Goal: Information Seeking & Learning: Learn about a topic

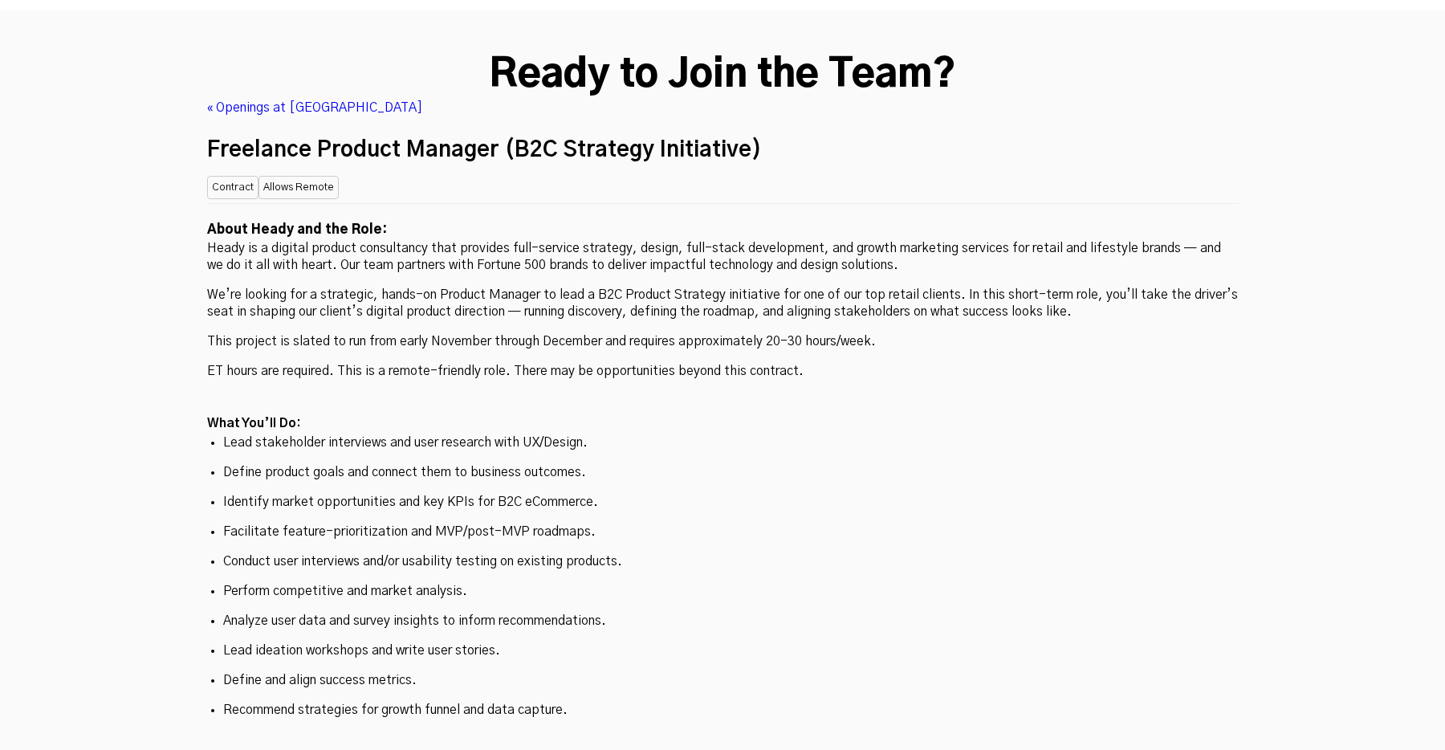
scroll to position [4200, 0]
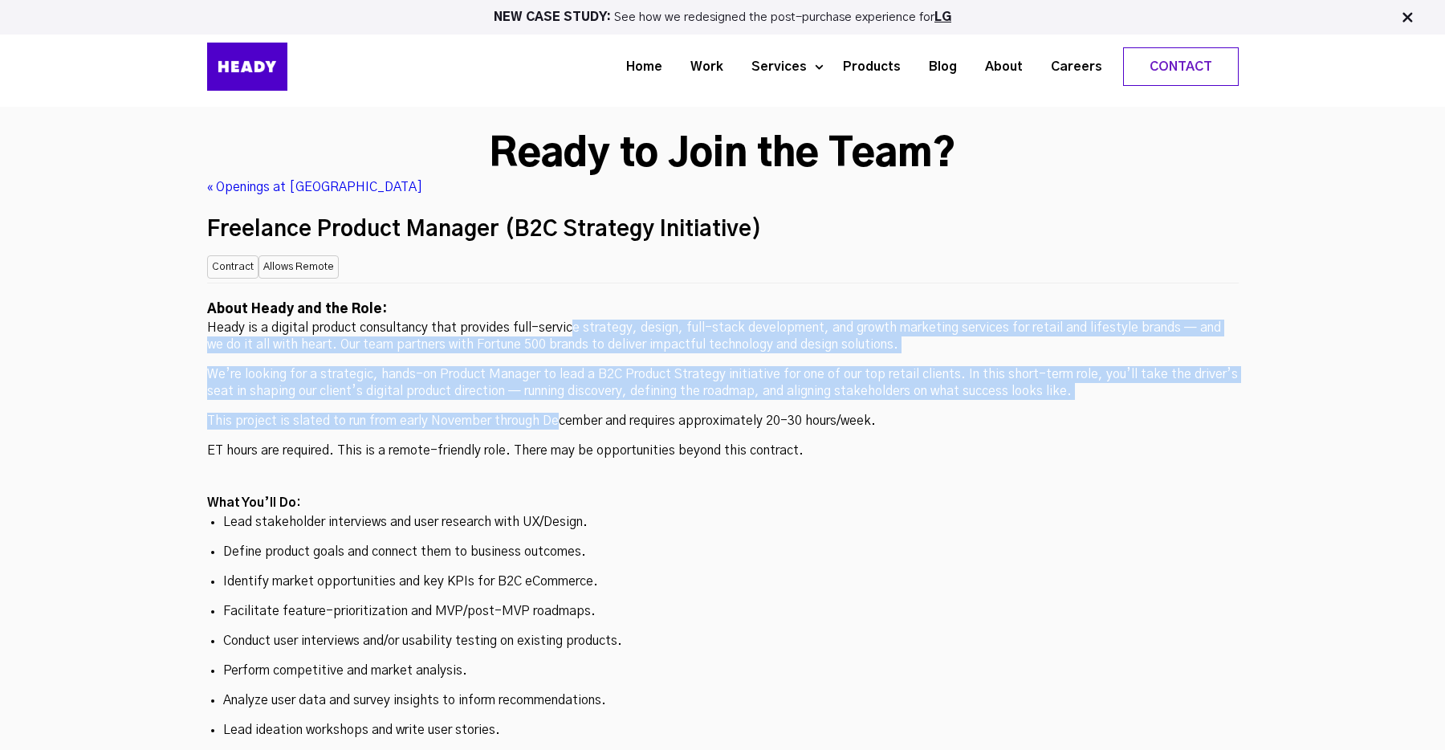
drag, startPoint x: 559, startPoint y: 241, endPoint x: 556, endPoint y: 289, distance: 48.3
click at [556, 413] on p "This project is slated to run from early November through December and requires…" at bounding box center [723, 421] width 1032 height 17
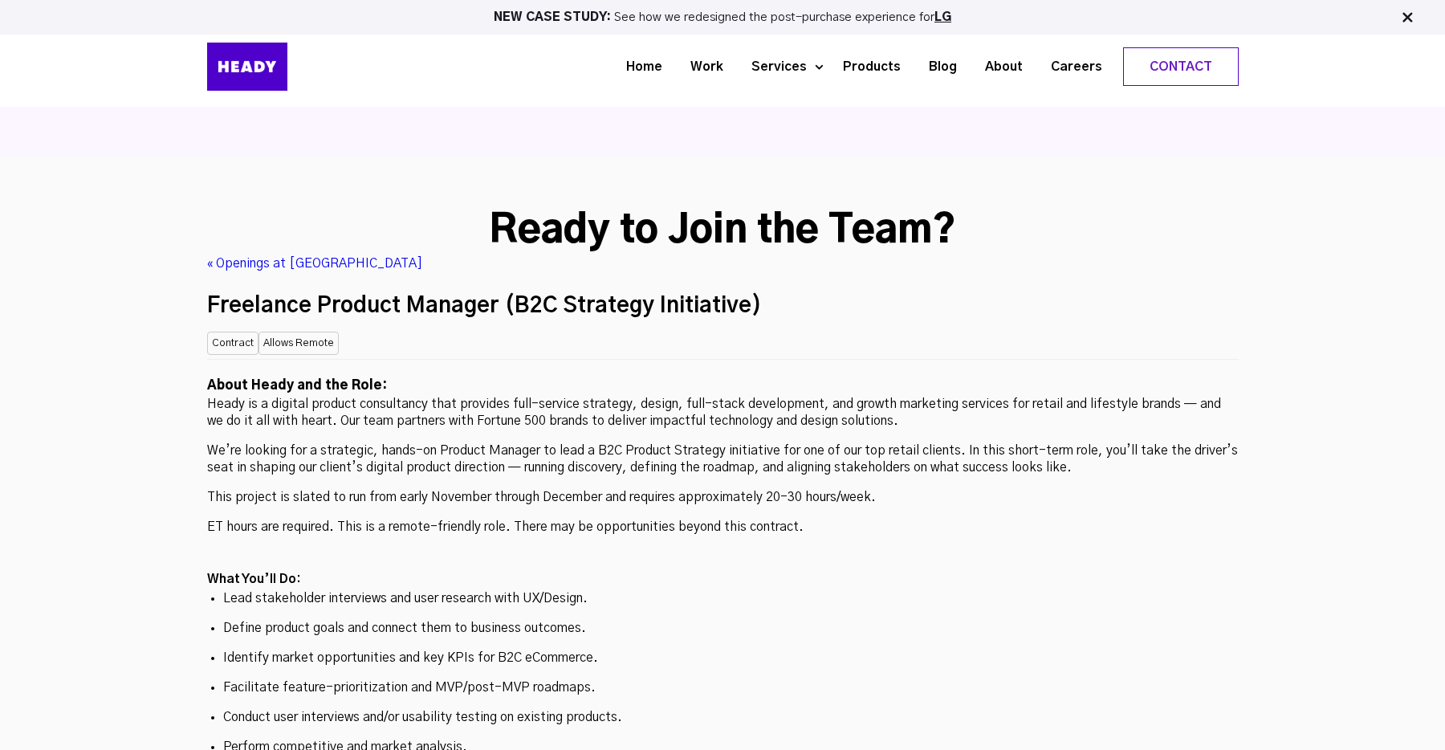
scroll to position [4123, 0]
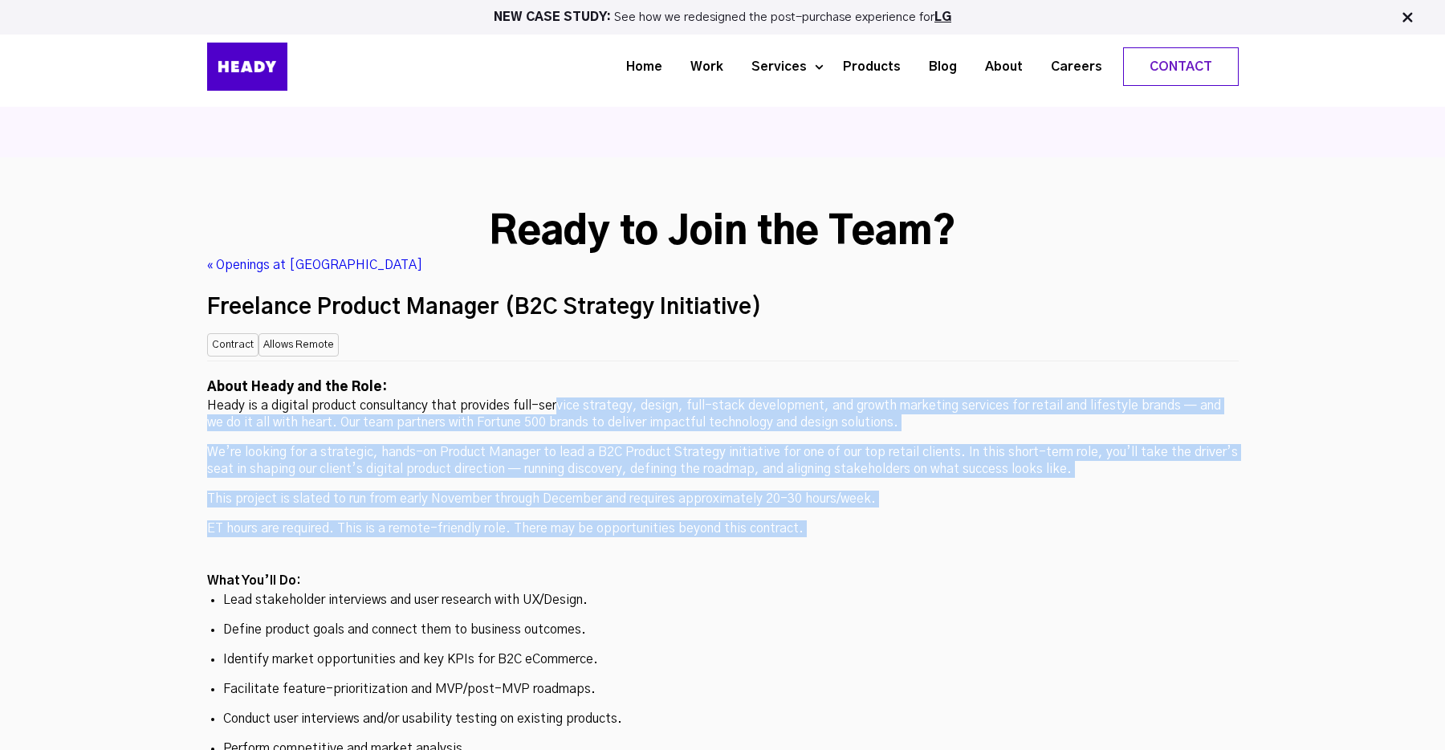
drag, startPoint x: 556, startPoint y: 289, endPoint x: 544, endPoint y: 426, distance: 137.8
click at [544, 550] on h2 at bounding box center [723, 560] width 1032 height 21
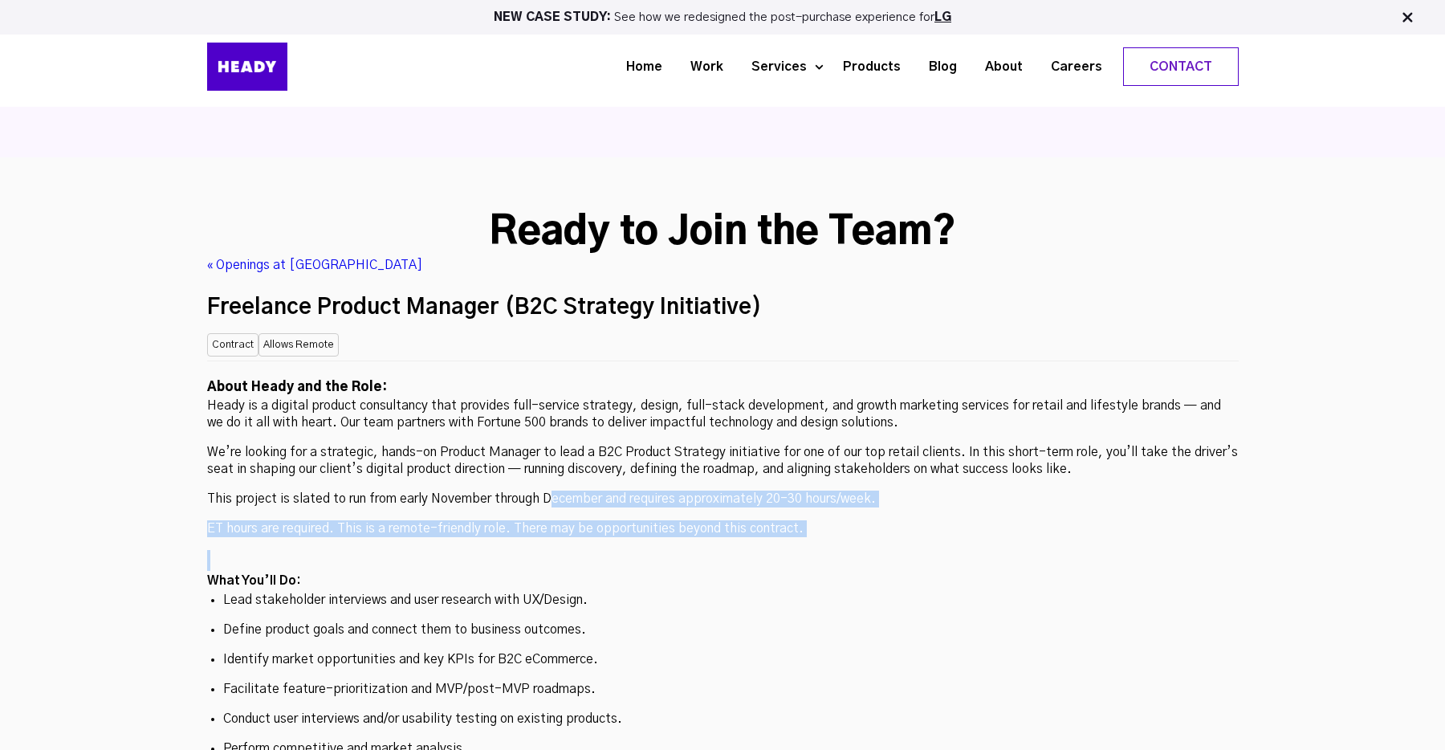
drag, startPoint x: 548, startPoint y: 377, endPoint x: 548, endPoint y: 444, distance: 67.5
click at [548, 550] on h2 at bounding box center [723, 560] width 1032 height 21
drag, startPoint x: 550, startPoint y: 395, endPoint x: 556, endPoint y: 367, distance: 28.8
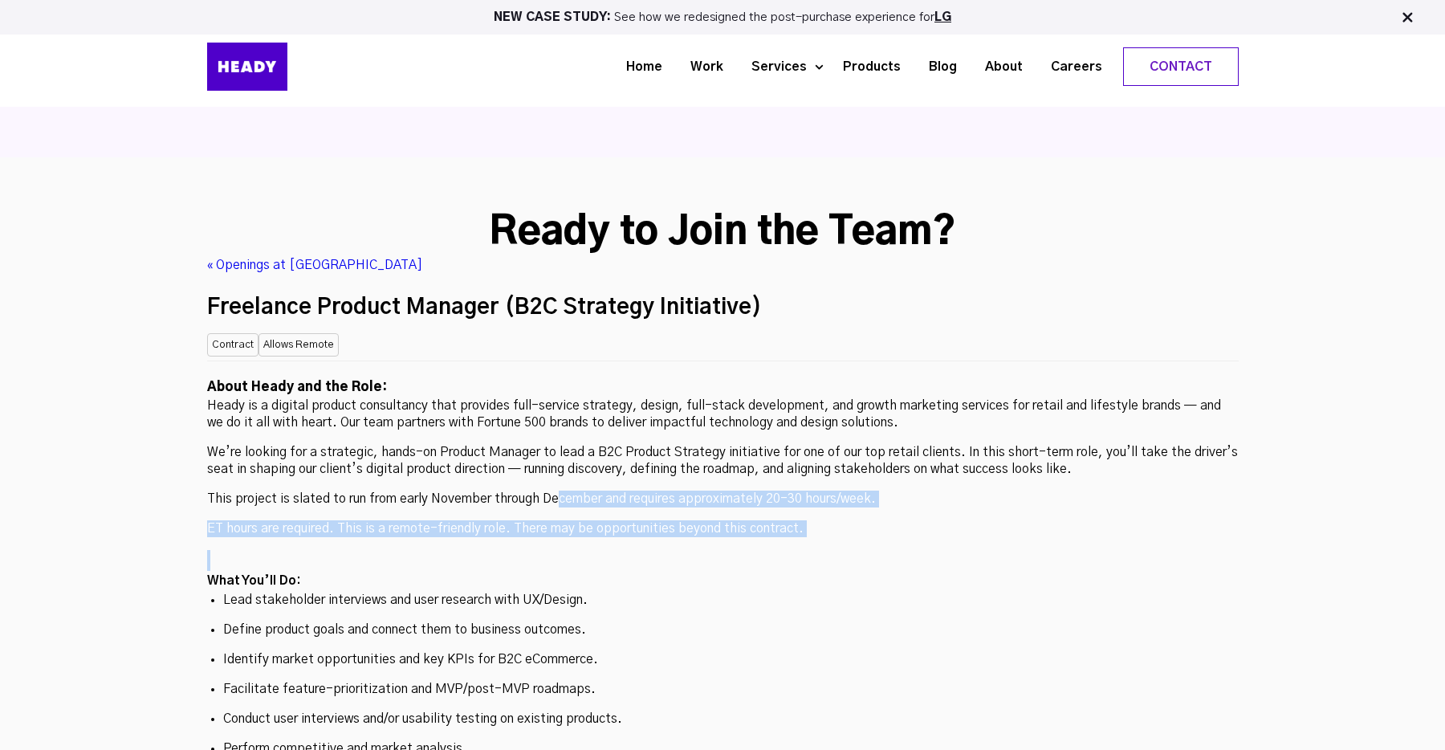
click at [556, 491] on p "This project is slated to run from early November through December and requires…" at bounding box center [723, 499] width 1032 height 17
drag, startPoint x: 556, startPoint y: 367, endPoint x: 556, endPoint y: 404, distance: 36.9
click at [556, 520] on p "ET hours are required. This is a remote-friendly role. There may be opportuniti…" at bounding box center [723, 528] width 1032 height 17
drag, startPoint x: 556, startPoint y: 404, endPoint x: 561, endPoint y: 373, distance: 31.7
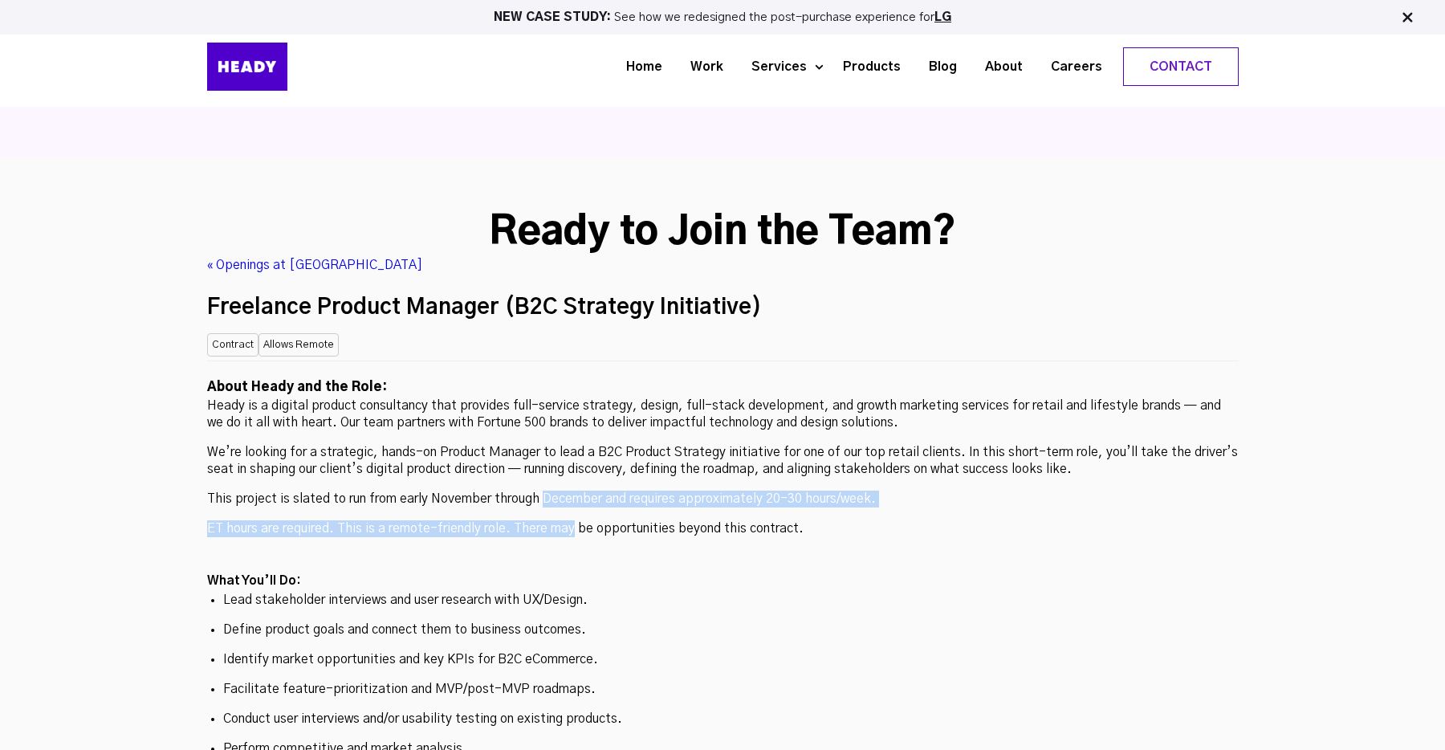
click at [561, 491] on p "This project is slated to run from early November through December and requires…" at bounding box center [723, 499] width 1032 height 17
drag, startPoint x: 561, startPoint y: 373, endPoint x: 561, endPoint y: 398, distance: 25.7
click at [561, 520] on p "ET hours are required. This is a remote-friendly role. There may be opportuniti…" at bounding box center [723, 528] width 1032 height 17
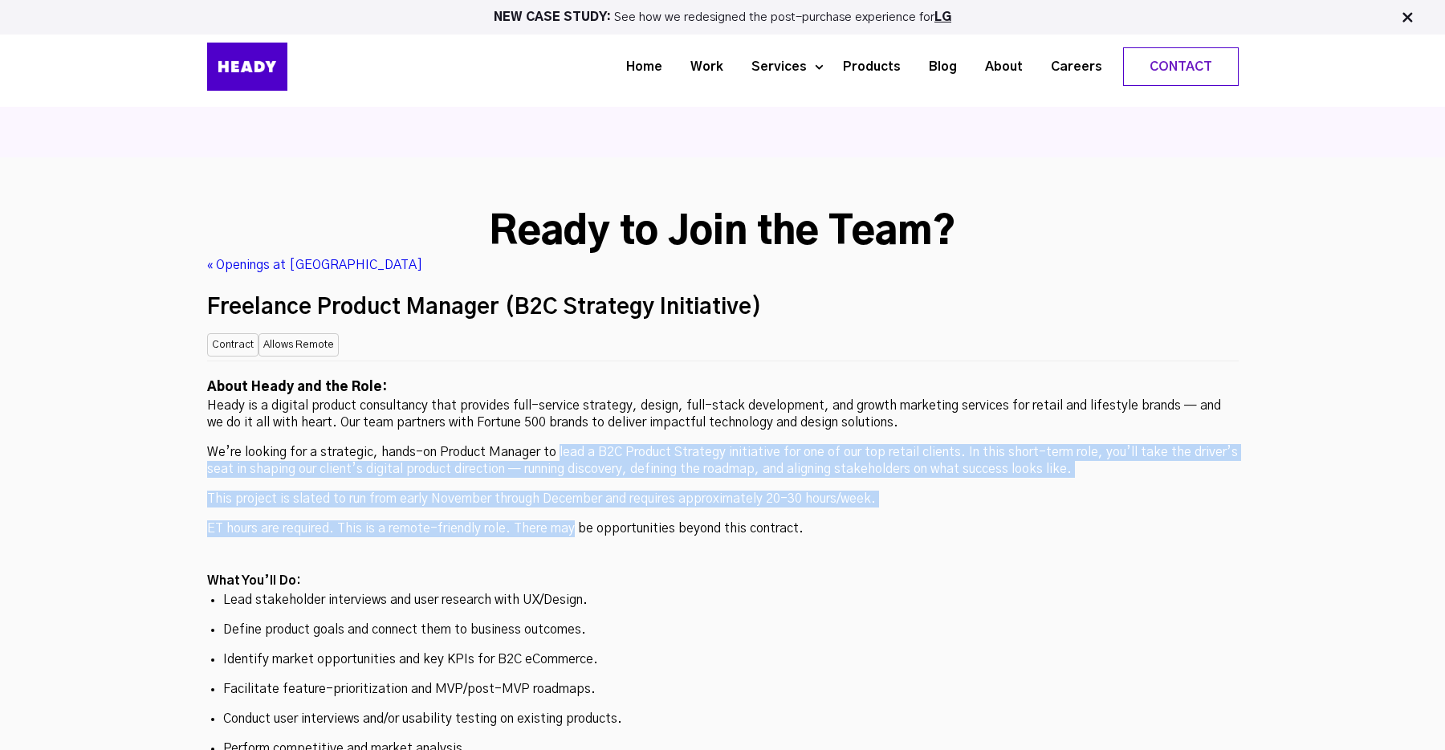
drag, startPoint x: 561, startPoint y: 398, endPoint x: 576, endPoint y: 331, distance: 69.0
click at [576, 444] on p "We’re looking for a strategic, hands-on Product Manager to lead a B2C Product S…" at bounding box center [723, 461] width 1032 height 34
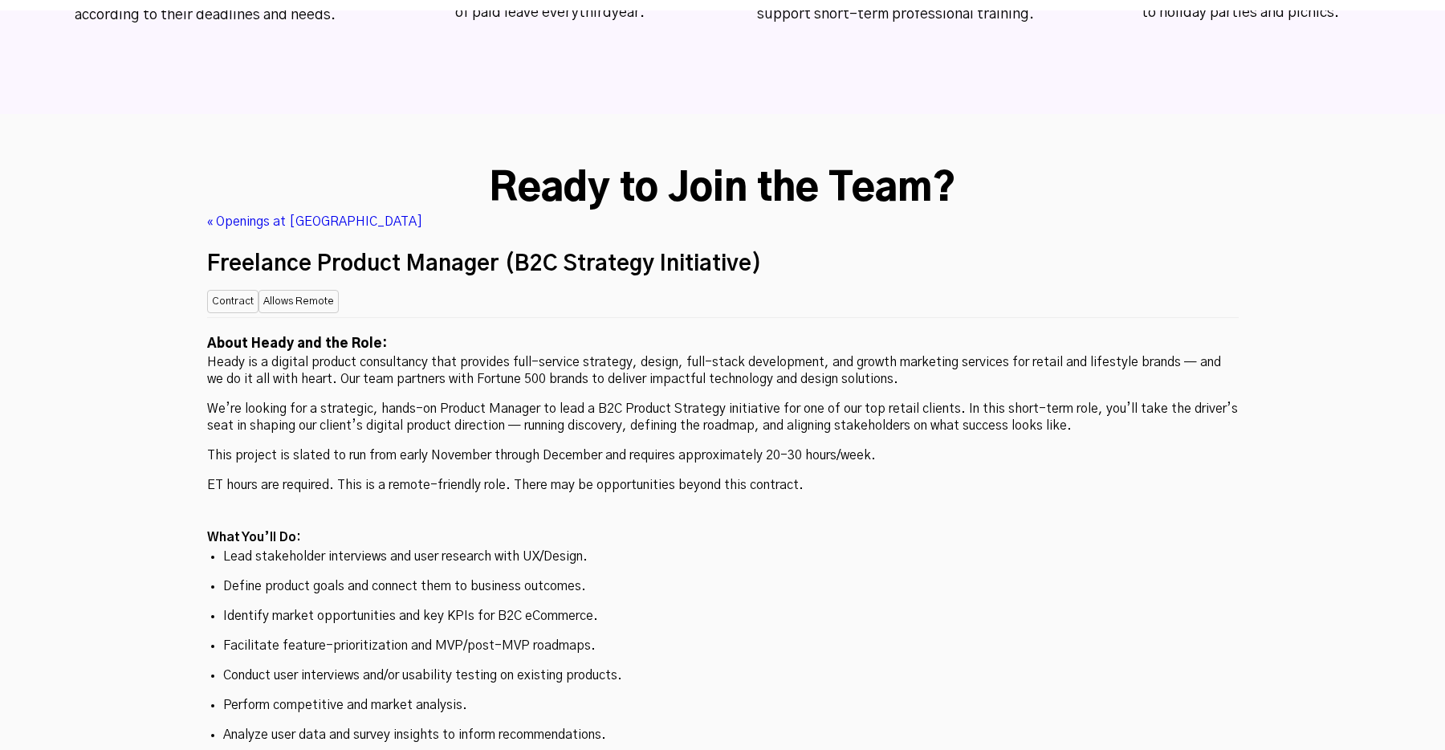
scroll to position [4258, 0]
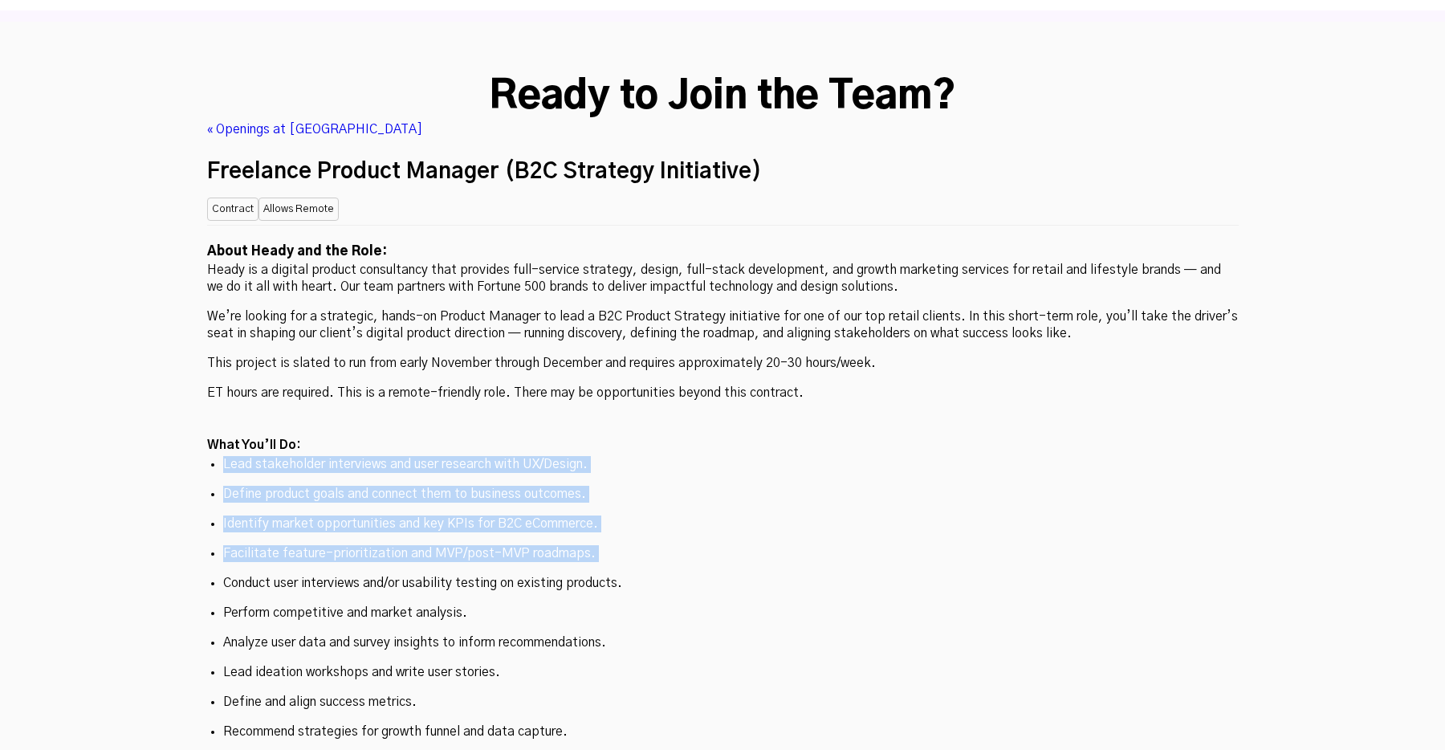
drag, startPoint x: 565, startPoint y: 366, endPoint x: 557, endPoint y: 439, distance: 73.4
click at [557, 456] on ul "Lead stakeholder interviews and user research with UX/Design. Define product go…" at bounding box center [723, 598] width 1032 height 284
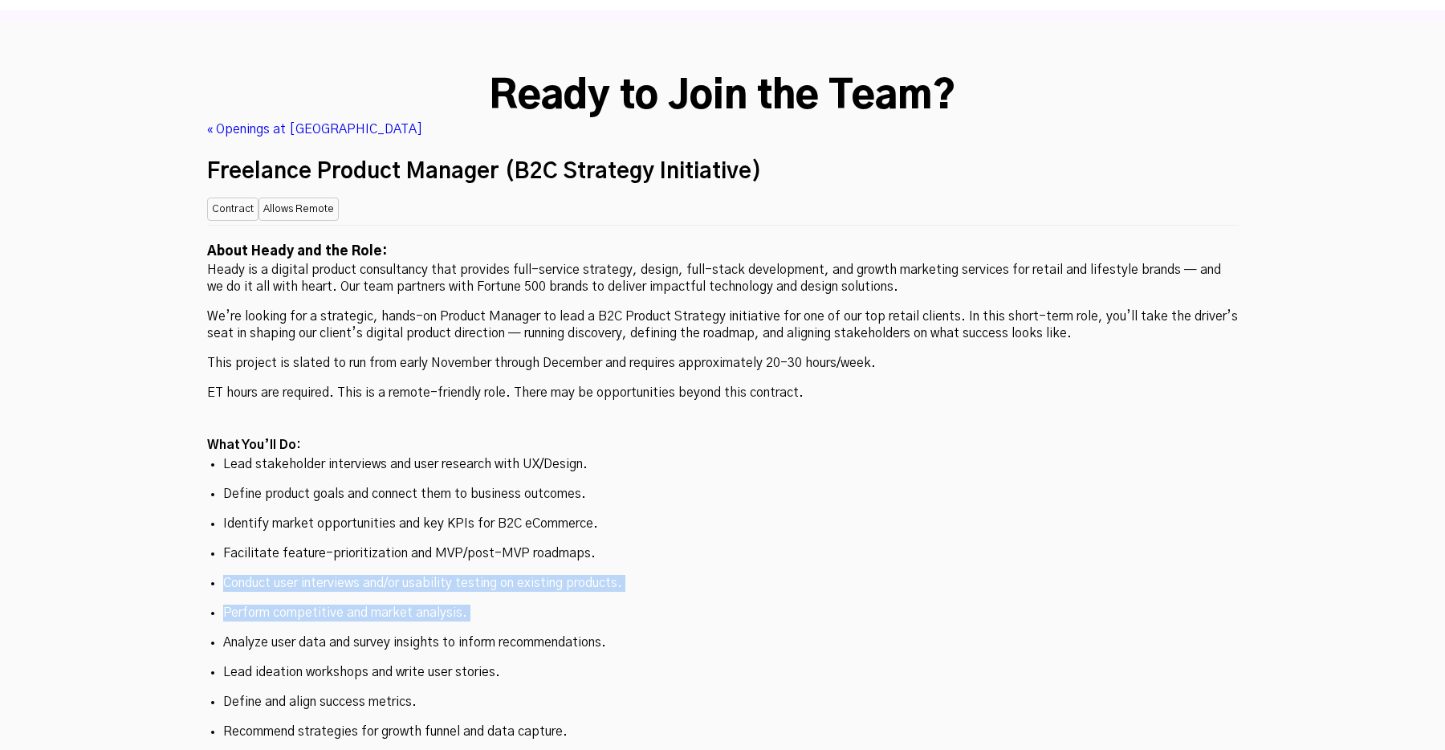
drag, startPoint x: 557, startPoint y: 439, endPoint x: 551, endPoint y: 503, distance: 64.6
click at [551, 503] on ul "Lead stakeholder interviews and user research with UX/Design. Define product go…" at bounding box center [723, 598] width 1032 height 284
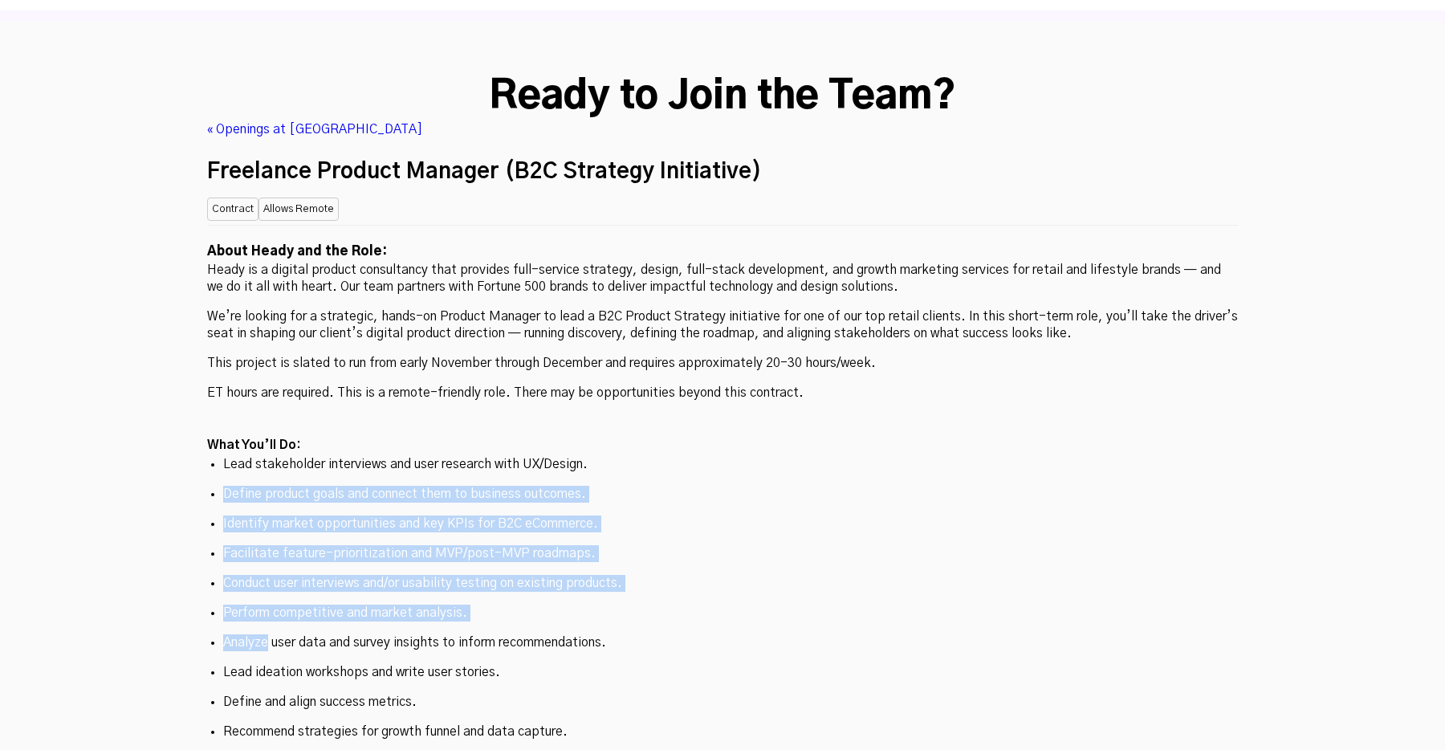
drag, startPoint x: 551, startPoint y: 503, endPoint x: 572, endPoint y: 360, distance: 145.2
click at [572, 456] on ul "Lead stakeholder interviews and user research with UX/Design. Define product go…" at bounding box center [723, 598] width 1032 height 284
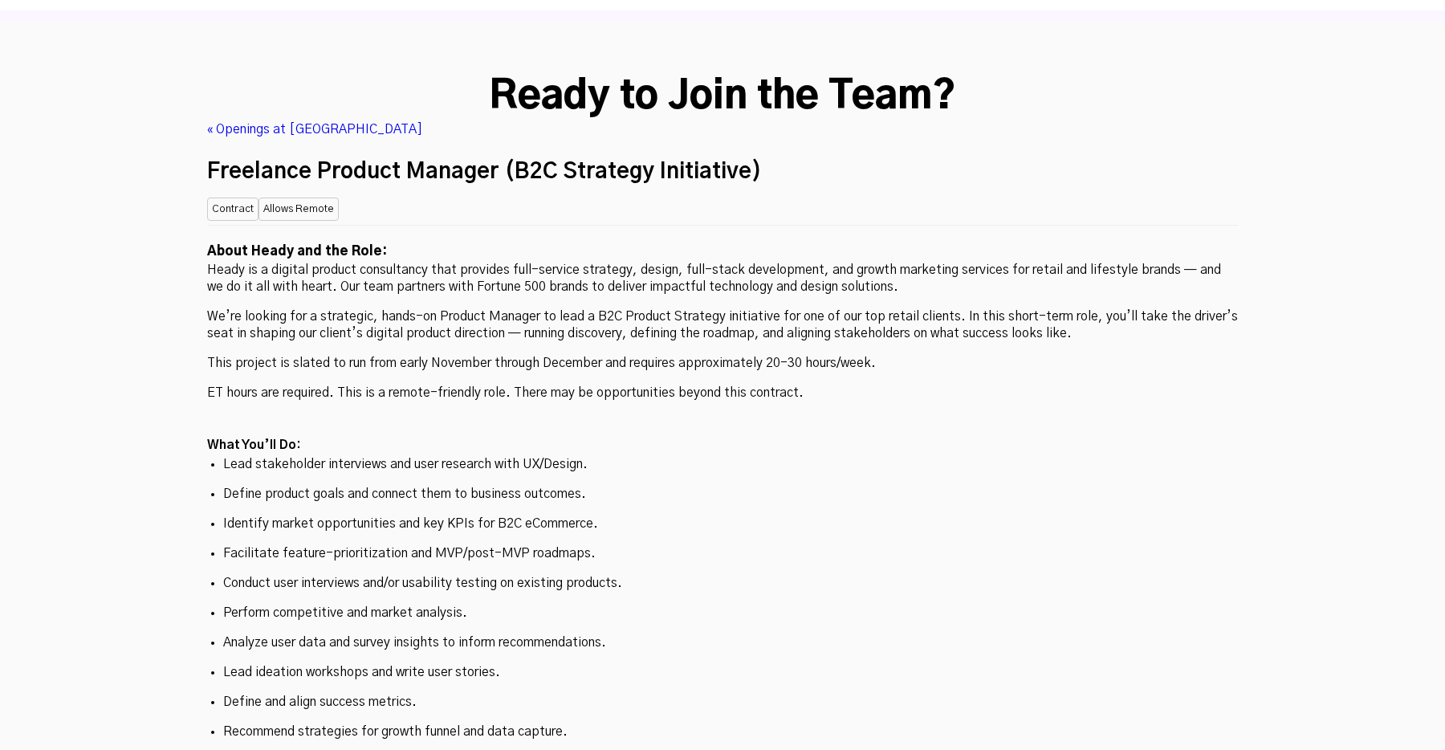
click at [572, 456] on ul "Lead stakeholder interviews and user research with UX/Design. Define product go…" at bounding box center [723, 598] width 1032 height 284
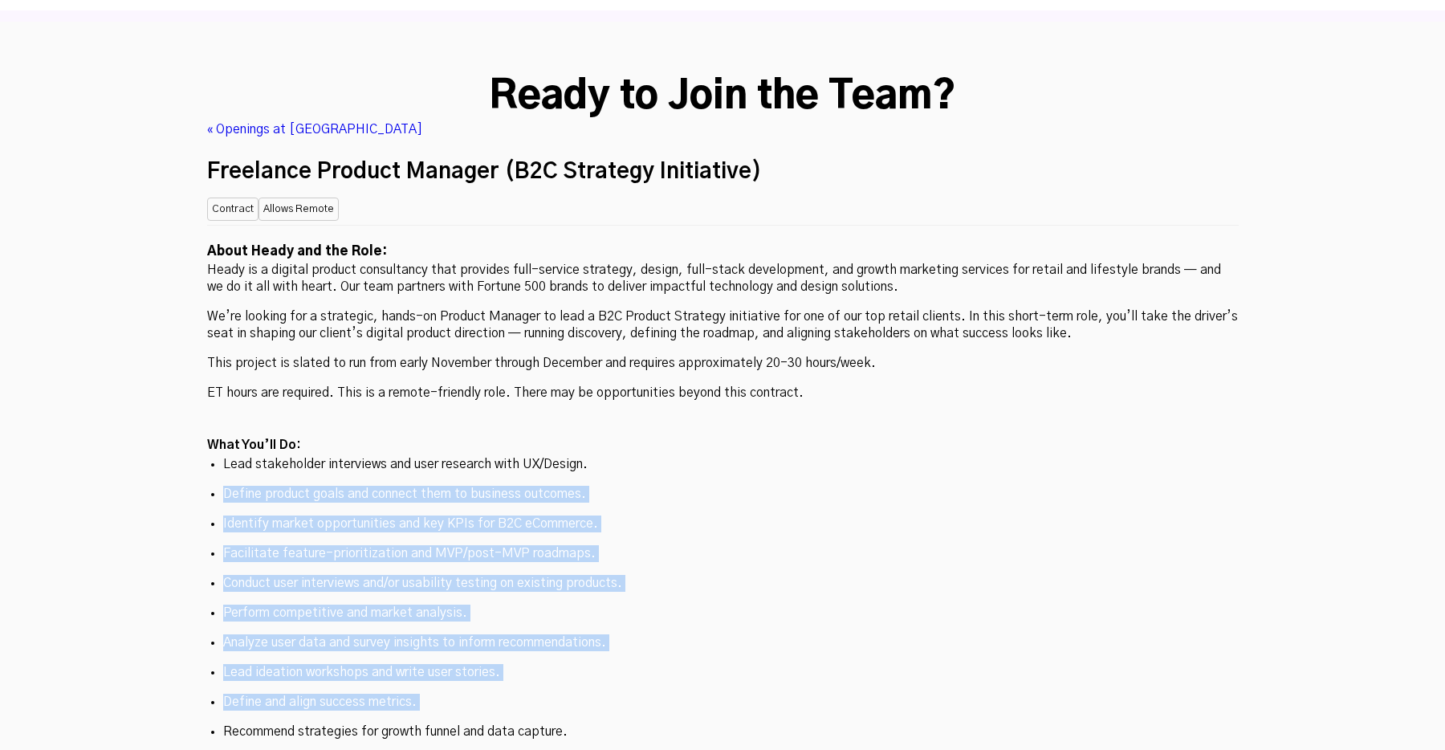
drag, startPoint x: 572, startPoint y: 360, endPoint x: 554, endPoint y: 575, distance: 215.9
click at [554, 575] on ul "Lead stakeholder interviews and user research with UX/Design. Define product go…" at bounding box center [723, 598] width 1032 height 284
click at [554, 694] on p "Define and align success metrics." at bounding box center [723, 702] width 1000 height 17
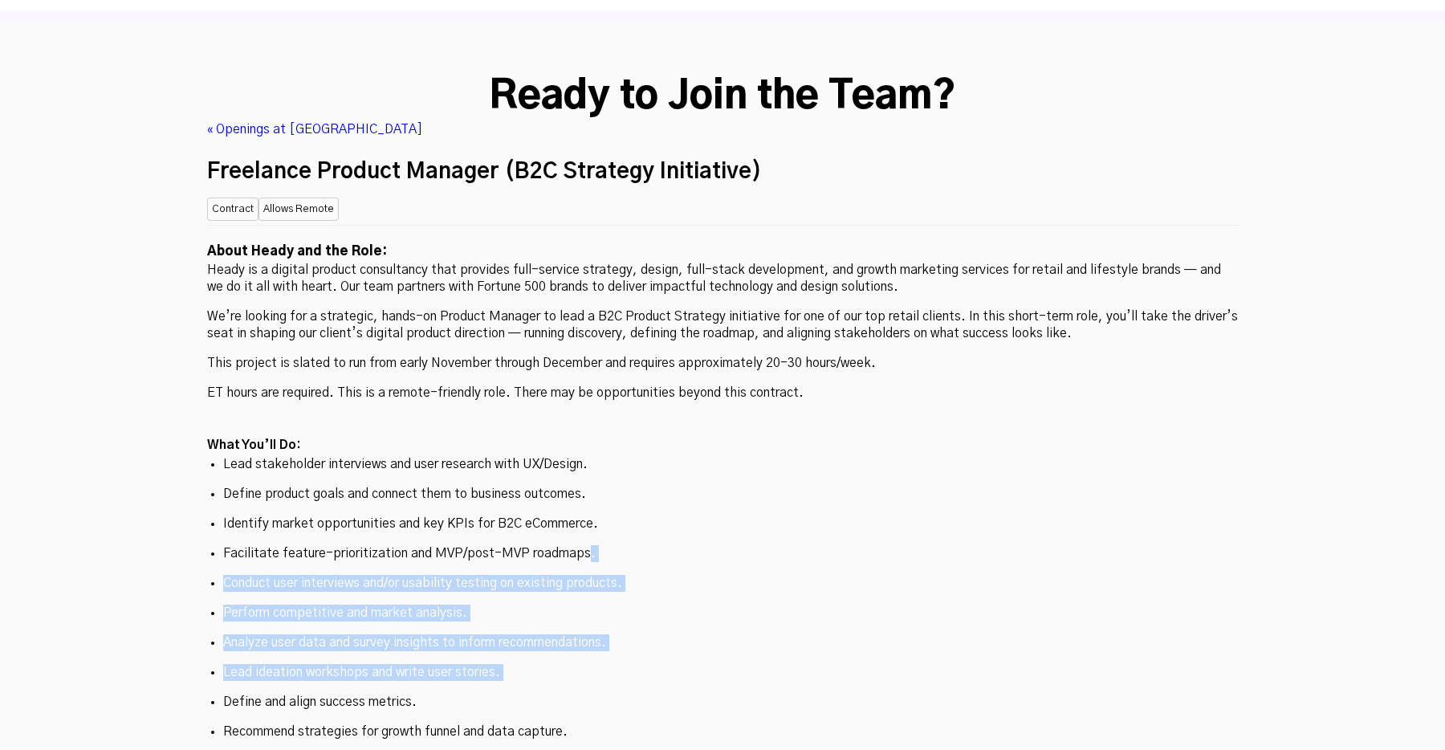
drag, startPoint x: 552, startPoint y: 547, endPoint x: 581, endPoint y: 429, distance: 121.3
click at [581, 456] on ul "Lead stakeholder interviews and user research with UX/Design. Define product go…" at bounding box center [723, 598] width 1032 height 284
click at [581, 545] on p "Facilitate feature-prioritization and MVP/post-MVP roadmaps." at bounding box center [723, 553] width 1000 height 17
drag, startPoint x: 581, startPoint y: 429, endPoint x: 561, endPoint y: 565, distance: 137.1
click at [561, 565] on ul "Lead stakeholder interviews and user research with UX/Design. Define product go…" at bounding box center [723, 598] width 1032 height 284
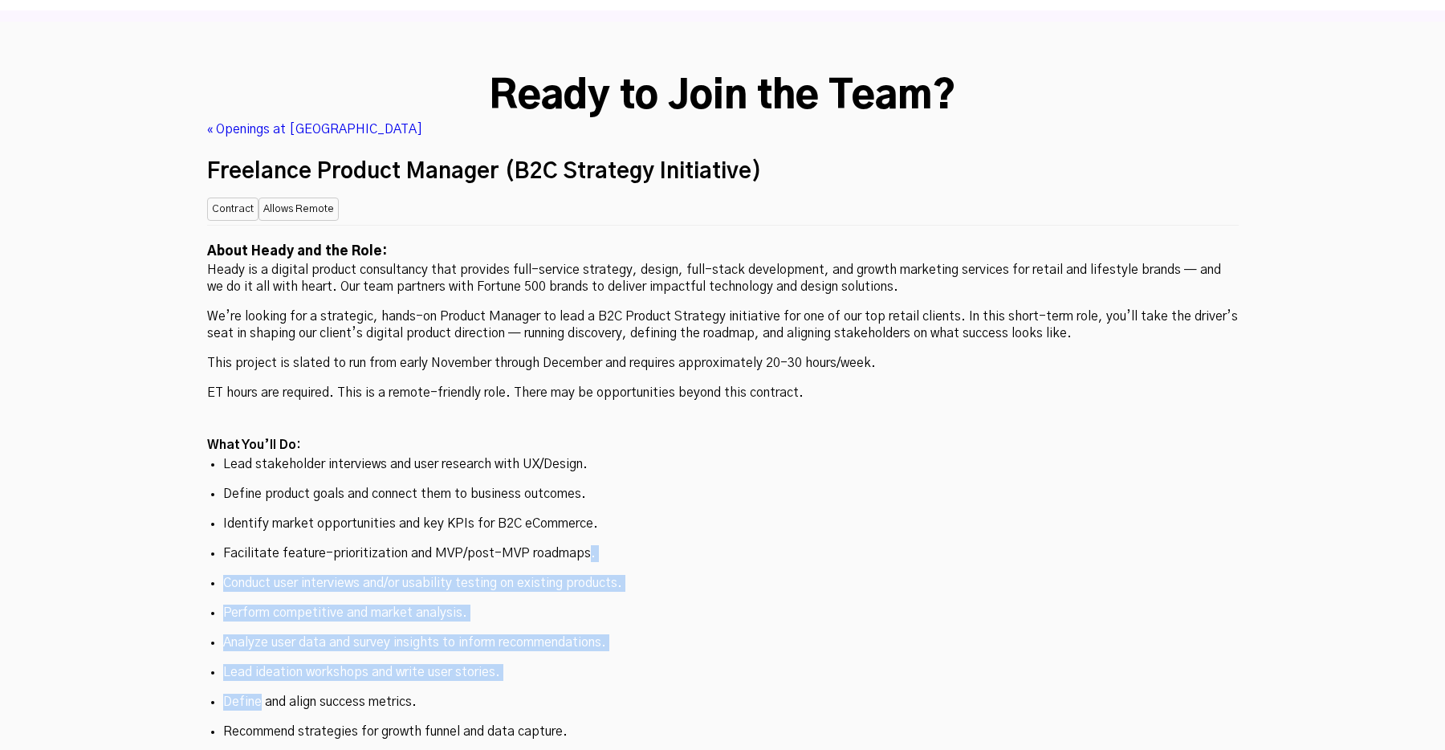
click at [561, 565] on ul "Lead stakeholder interviews and user research with UX/Design. Define product go…" at bounding box center [723, 598] width 1032 height 284
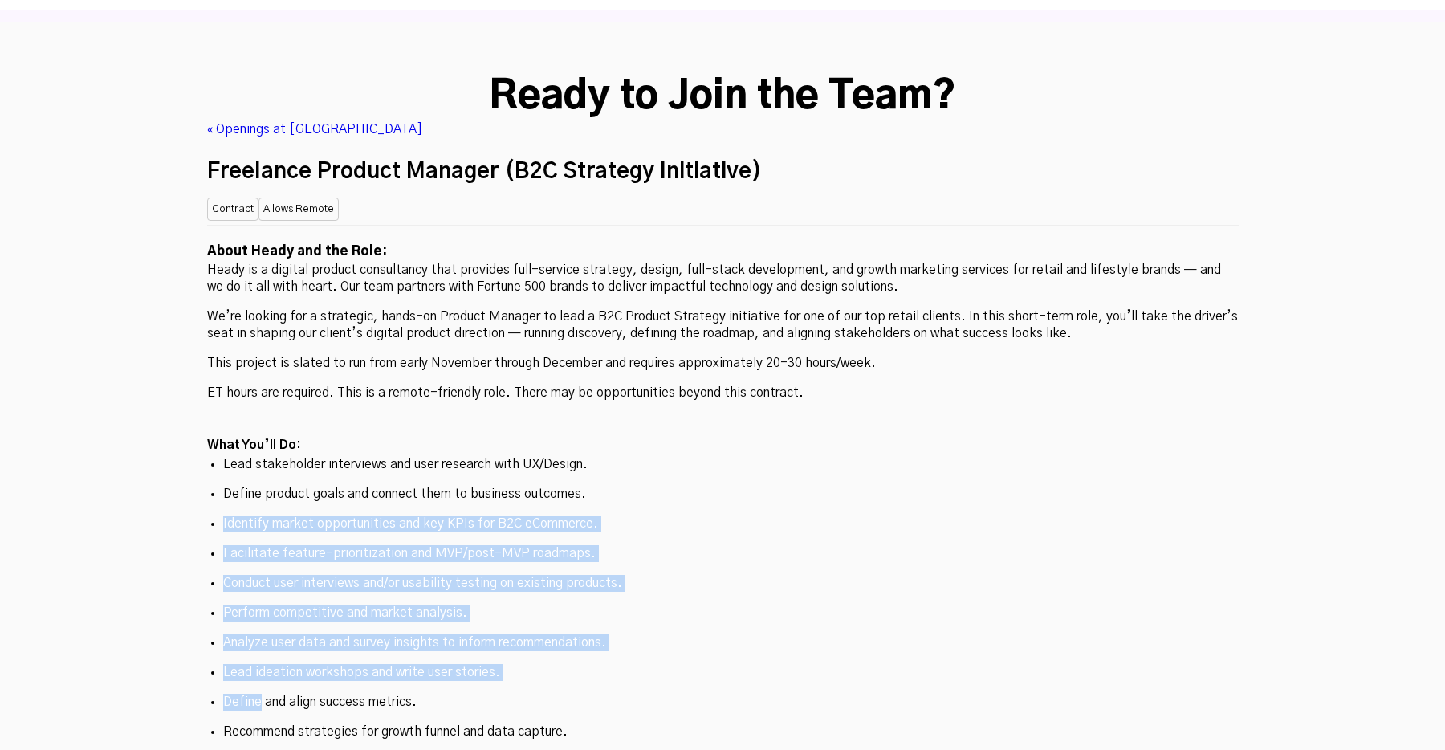
drag, startPoint x: 561, startPoint y: 565, endPoint x: 604, endPoint y: 365, distance: 204.4
click at [602, 456] on ul "Lead stakeholder interviews and user research with UX/Design. Define product go…" at bounding box center [723, 598] width 1032 height 284
click at [604, 486] on p "Define product goals and connect them to business outcomes." at bounding box center [723, 494] width 1000 height 17
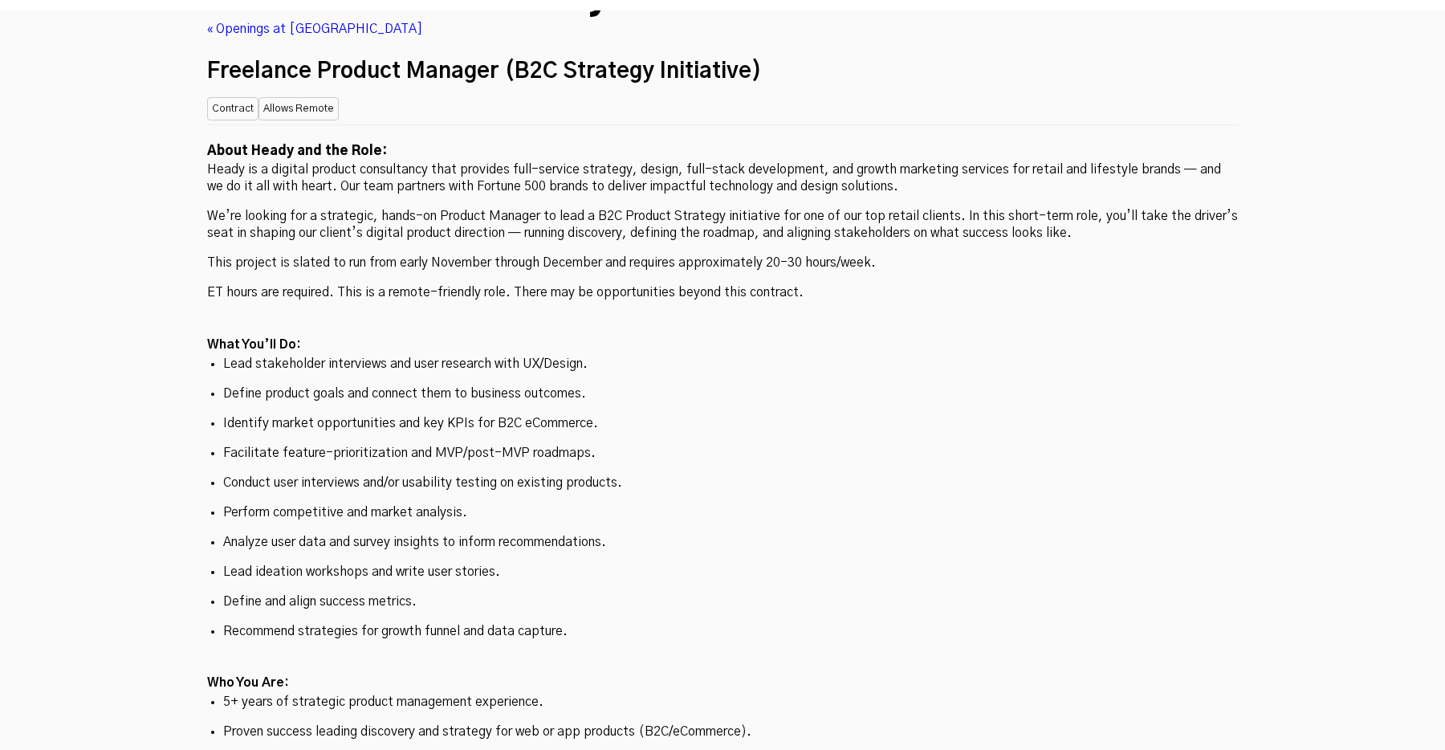
scroll to position [4361, 0]
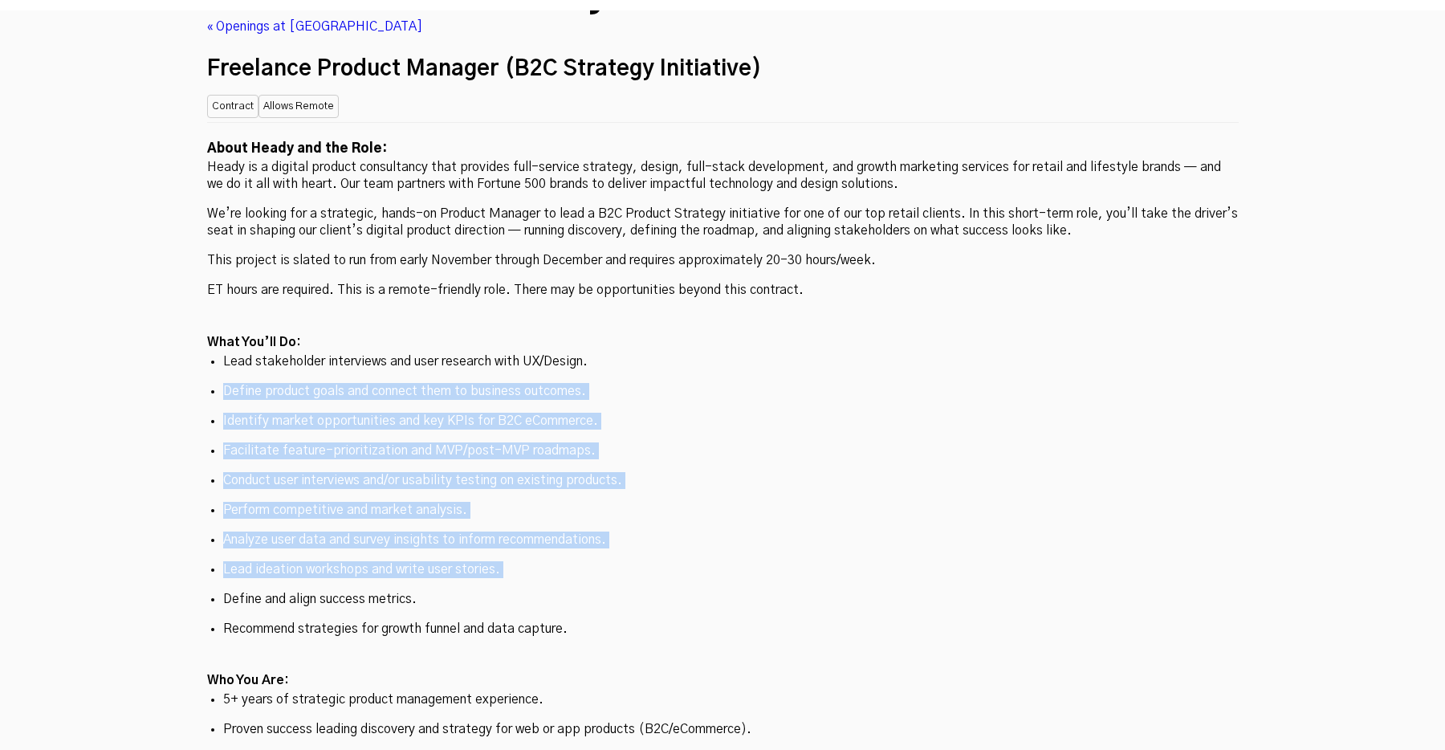
drag, startPoint x: 592, startPoint y: 460, endPoint x: 626, endPoint y: 218, distance: 244.9
click at [626, 218] on div "About Heady and the Role: Heady is a digital product consultancy that provides …" at bounding box center [723, 673] width 1032 height 1103
click at [626, 332] on h2 "What You’ll Do:" at bounding box center [723, 342] width 1032 height 21
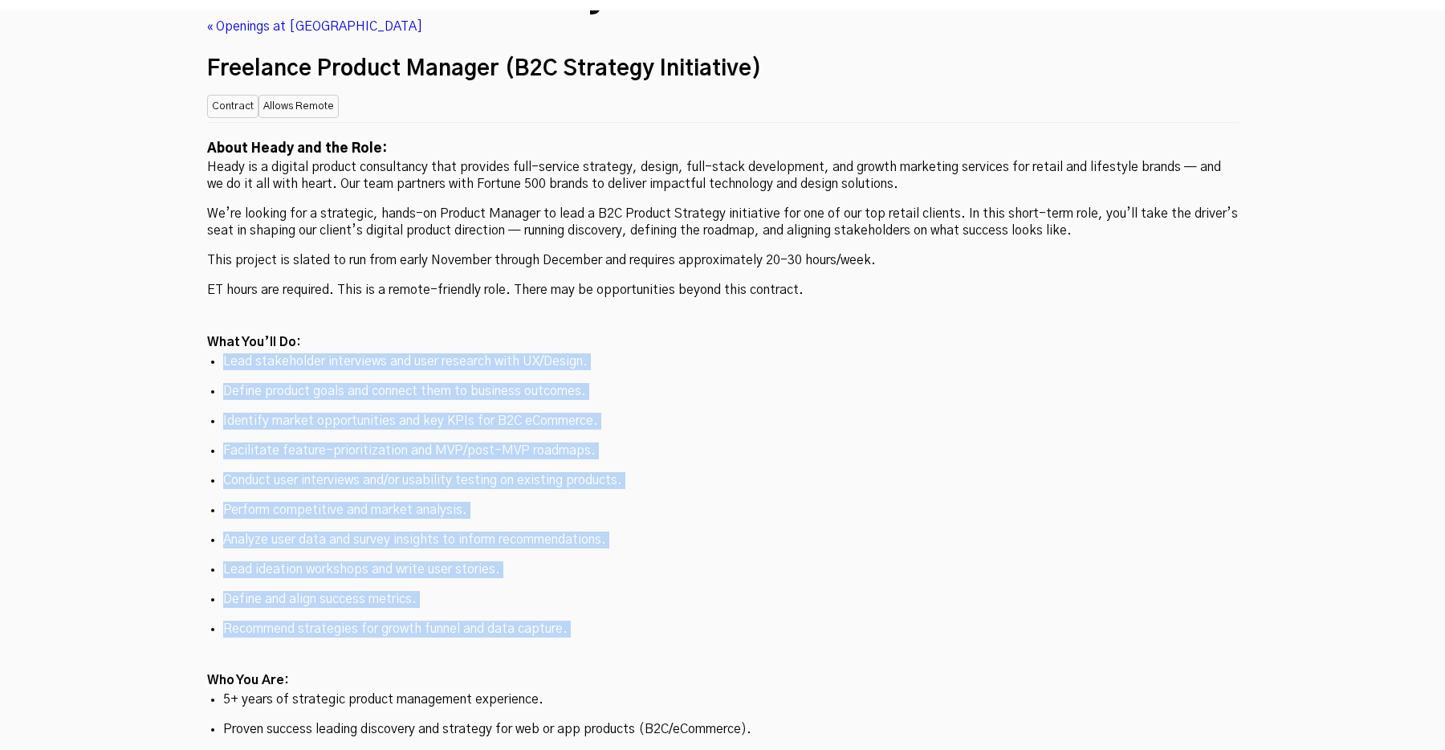
drag, startPoint x: 626, startPoint y: 218, endPoint x: 584, endPoint y: 523, distance: 308.1
click at [584, 523] on div "About Heady and the Role: Heady is a digital product consultancy that provides …" at bounding box center [723, 673] width 1032 height 1103
click at [582, 523] on div "About Heady and the Role: Heady is a digital product consultancy that provides …" at bounding box center [723, 673] width 1032 height 1103
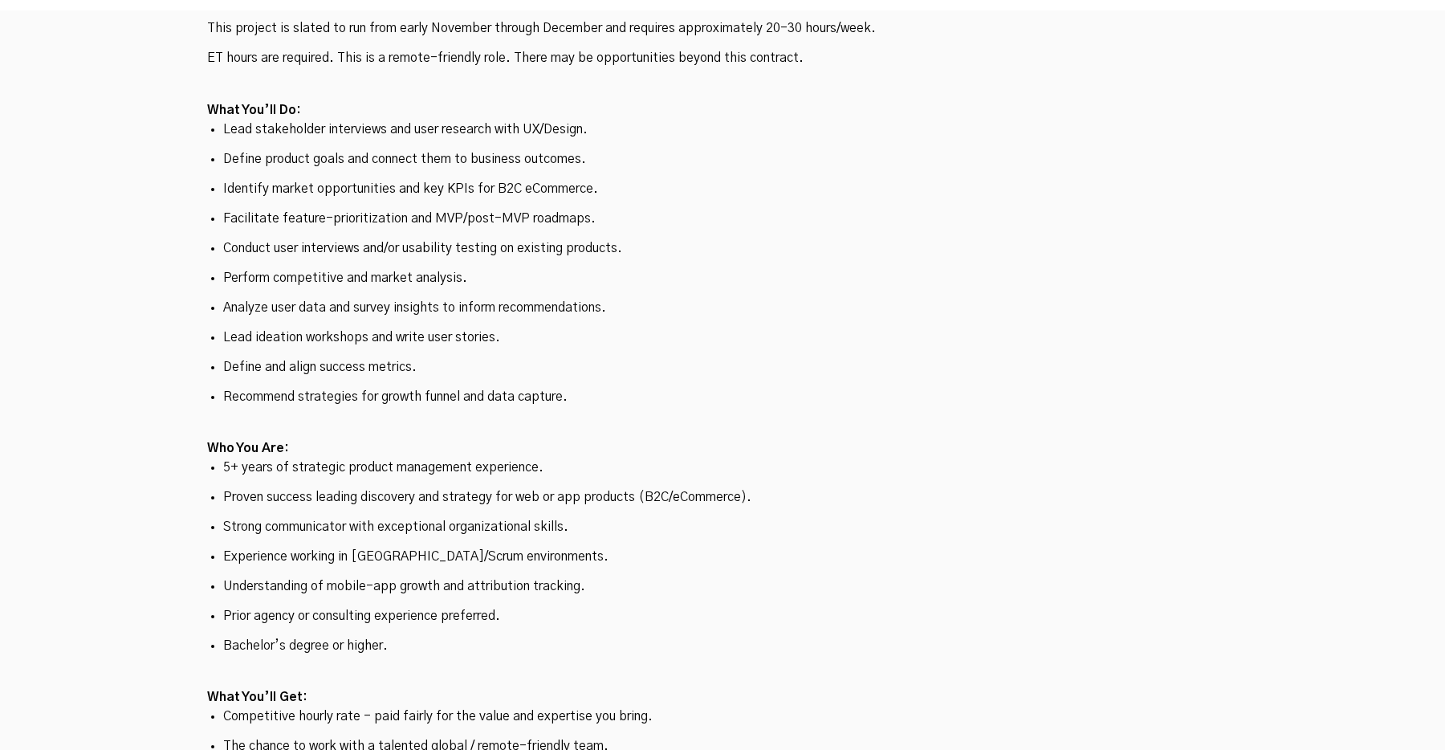
scroll to position [4629, 0]
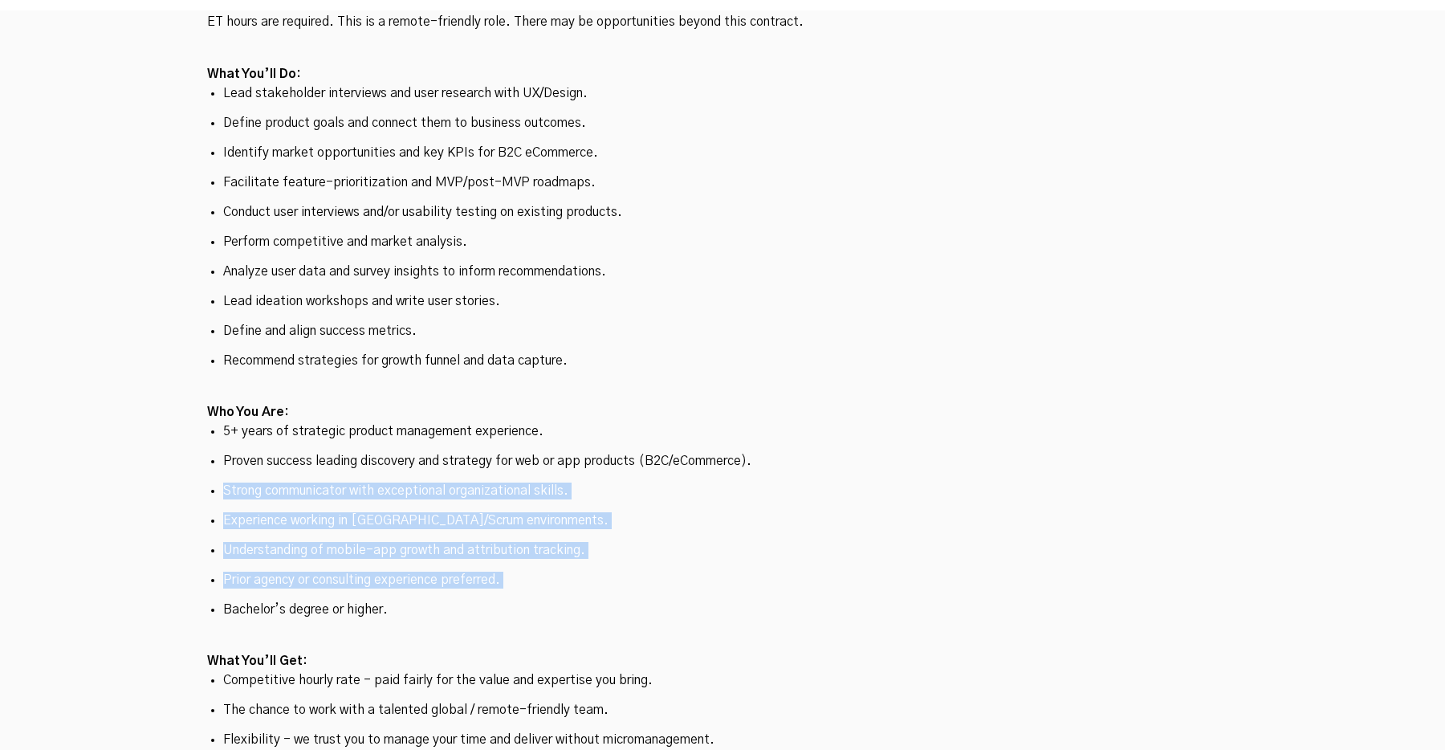
drag, startPoint x: 573, startPoint y: 458, endPoint x: 572, endPoint y: 471, distance: 13.7
click at [572, 471] on ul "5+ years of strategic product management experience. Proven success leading dis…" at bounding box center [723, 520] width 1032 height 195
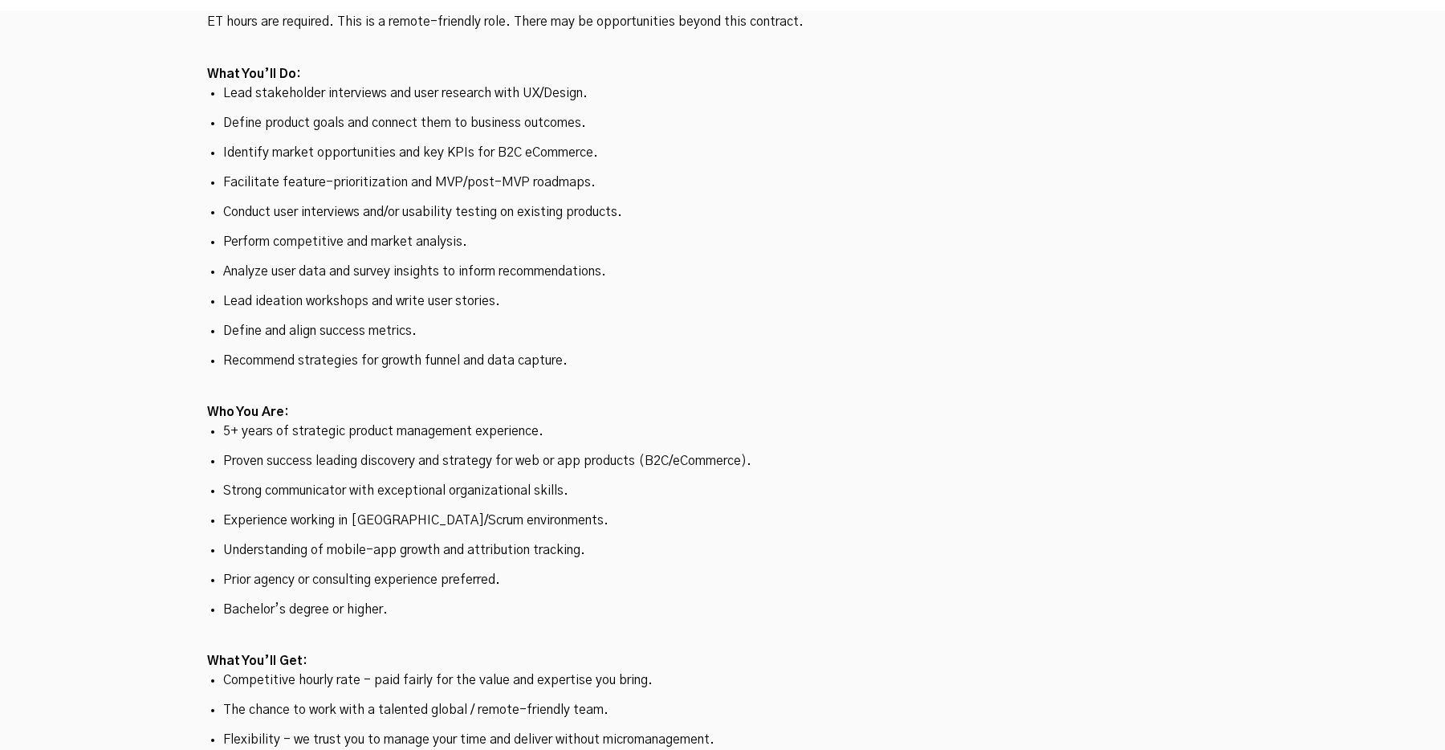
click at [572, 471] on ul "5+ years of strategic product management experience. Proven success leading dis…" at bounding box center [723, 520] width 1032 height 195
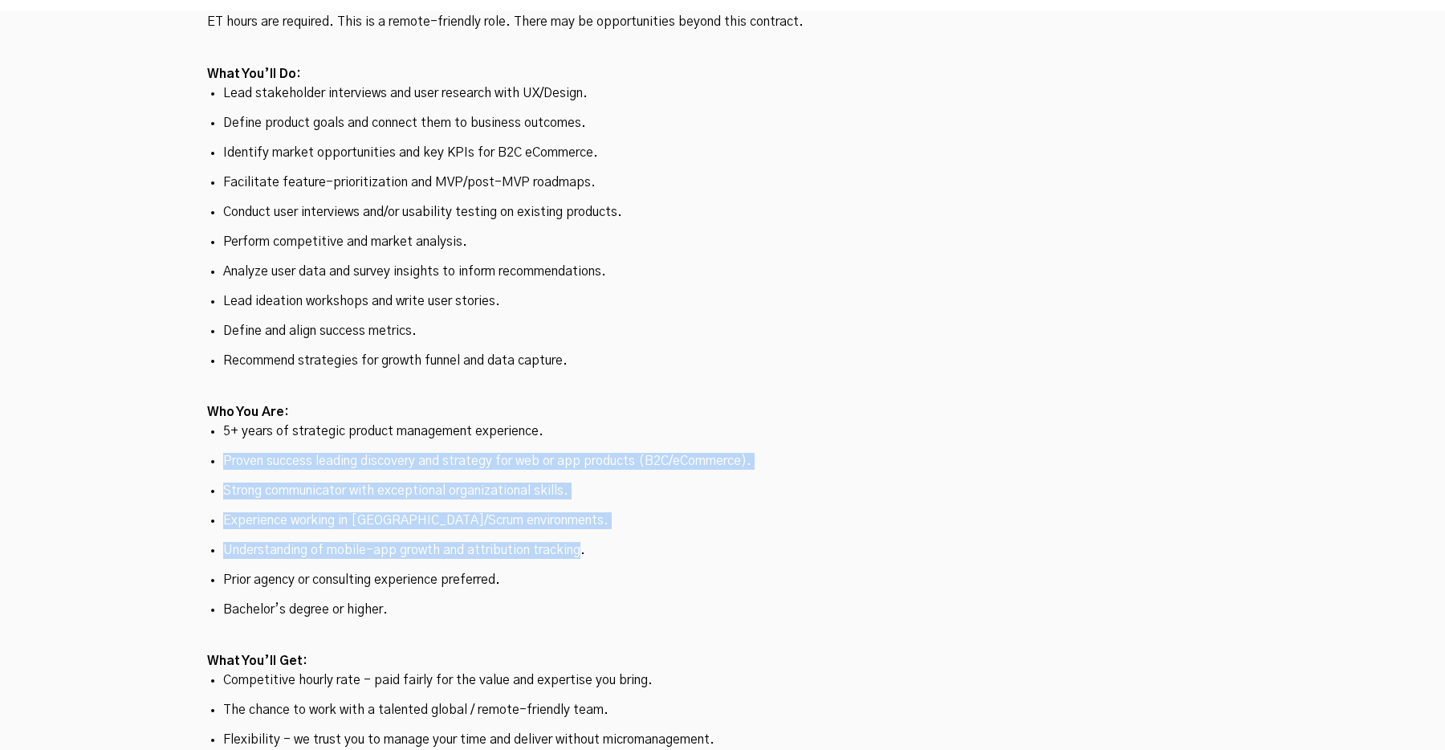
drag, startPoint x: 580, startPoint y: 431, endPoint x: 632, endPoint y: 306, distance: 135.7
click at [632, 423] on ul "5+ years of strategic product management experience. Proven success leading dis…" at bounding box center [723, 520] width 1032 height 195
click at [632, 423] on p "5+ years of strategic product management experience." at bounding box center [723, 431] width 1000 height 17
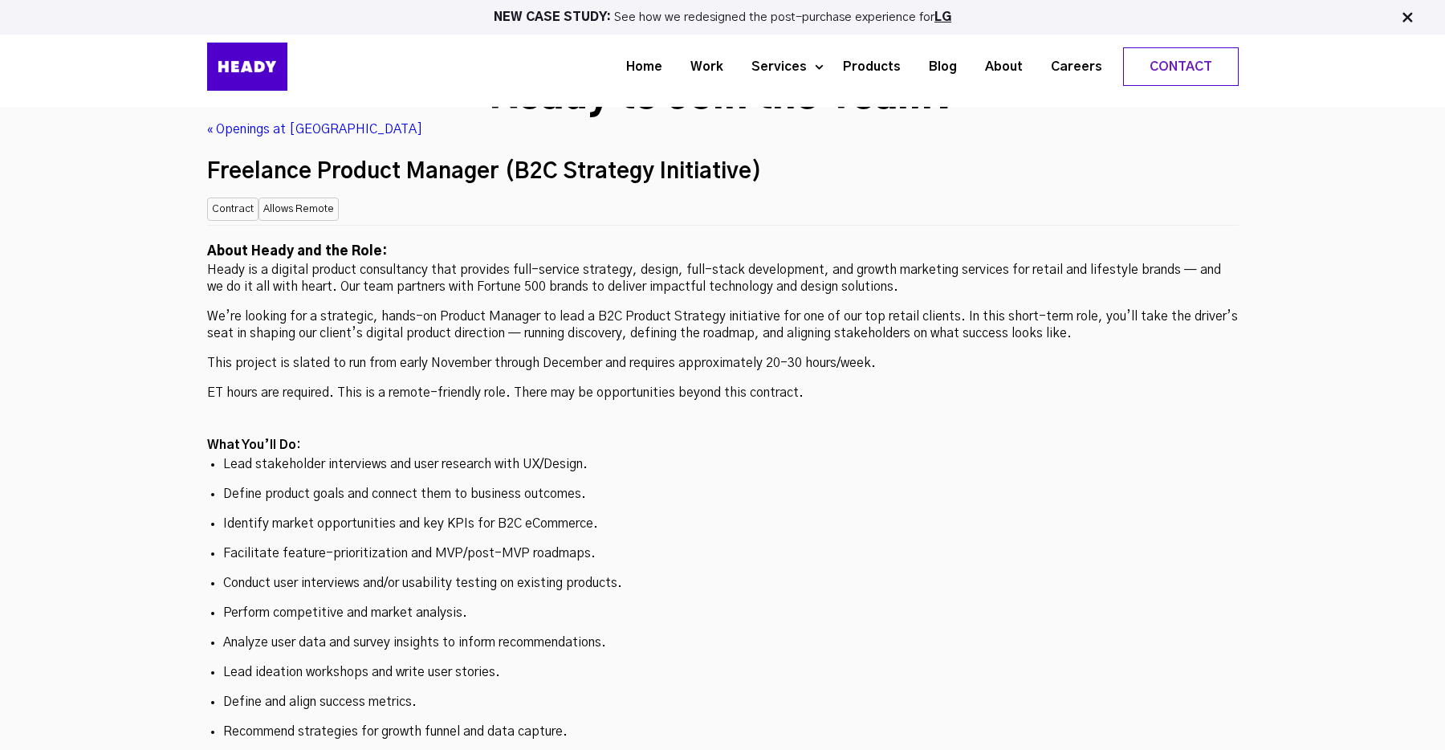
scroll to position [4223, 0]
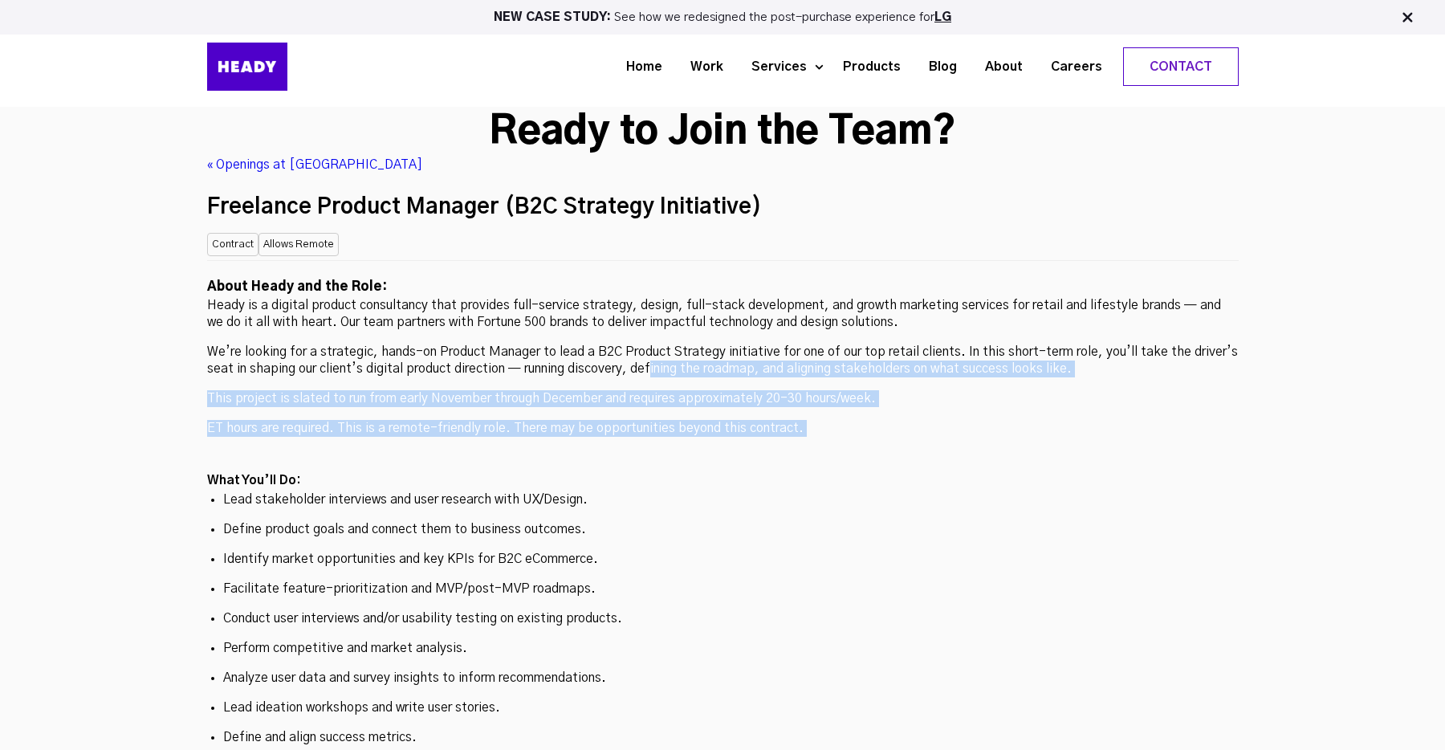
drag, startPoint x: 654, startPoint y: 245, endPoint x: 654, endPoint y: 314, distance: 69.1
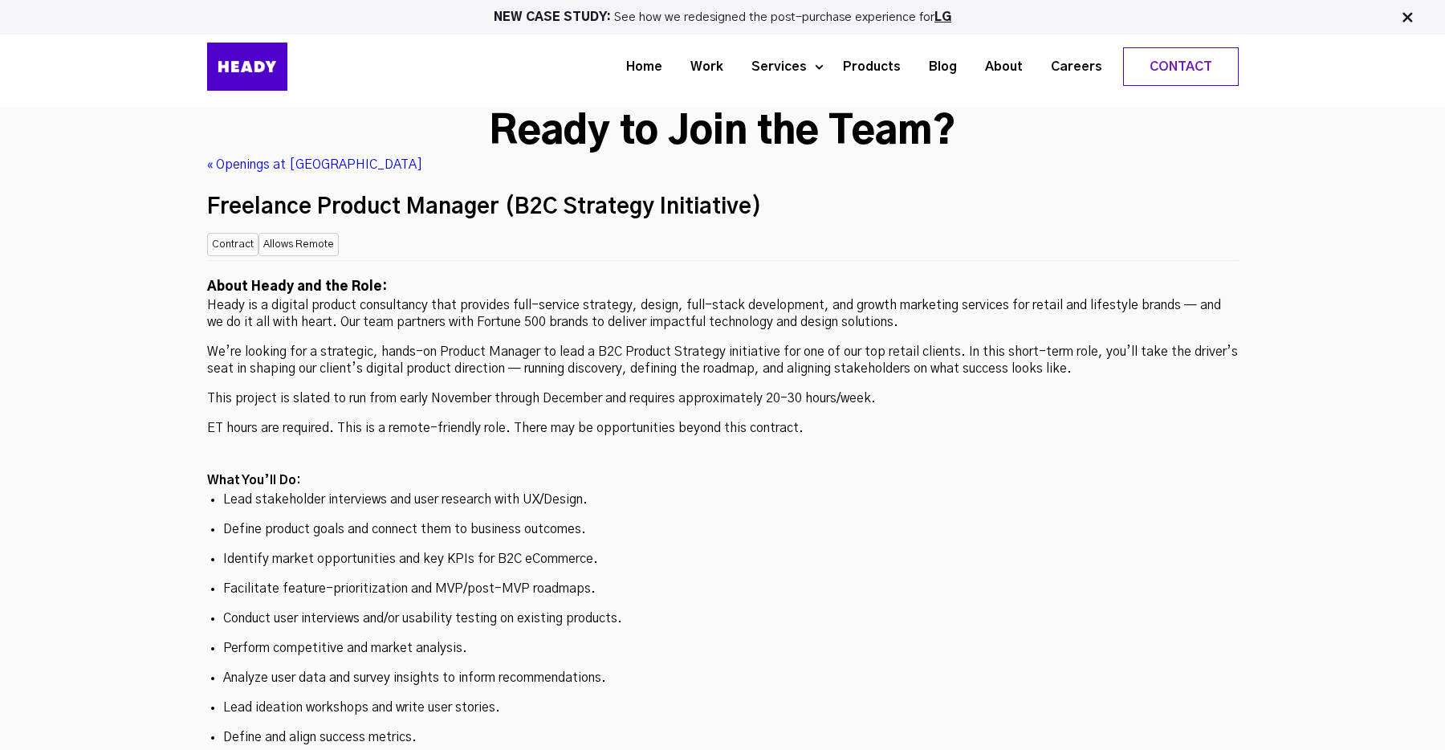
click at [694, 344] on p "We’re looking for a strategic, hands-on Product Manager to lead a B2C Product S…" at bounding box center [723, 361] width 1032 height 34
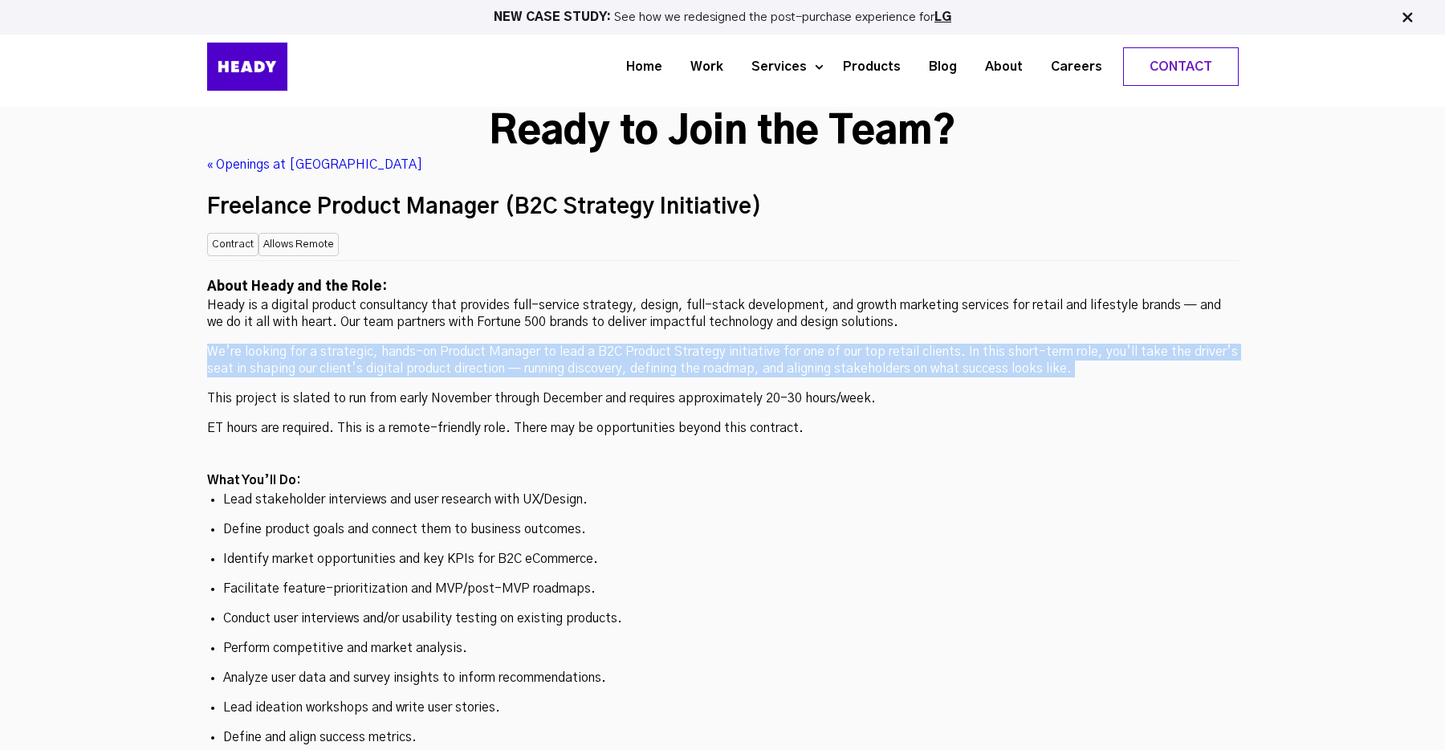
click at [694, 344] on p "We’re looking for a strategic, hands-on Product Manager to lead a B2C Product S…" at bounding box center [723, 361] width 1032 height 34
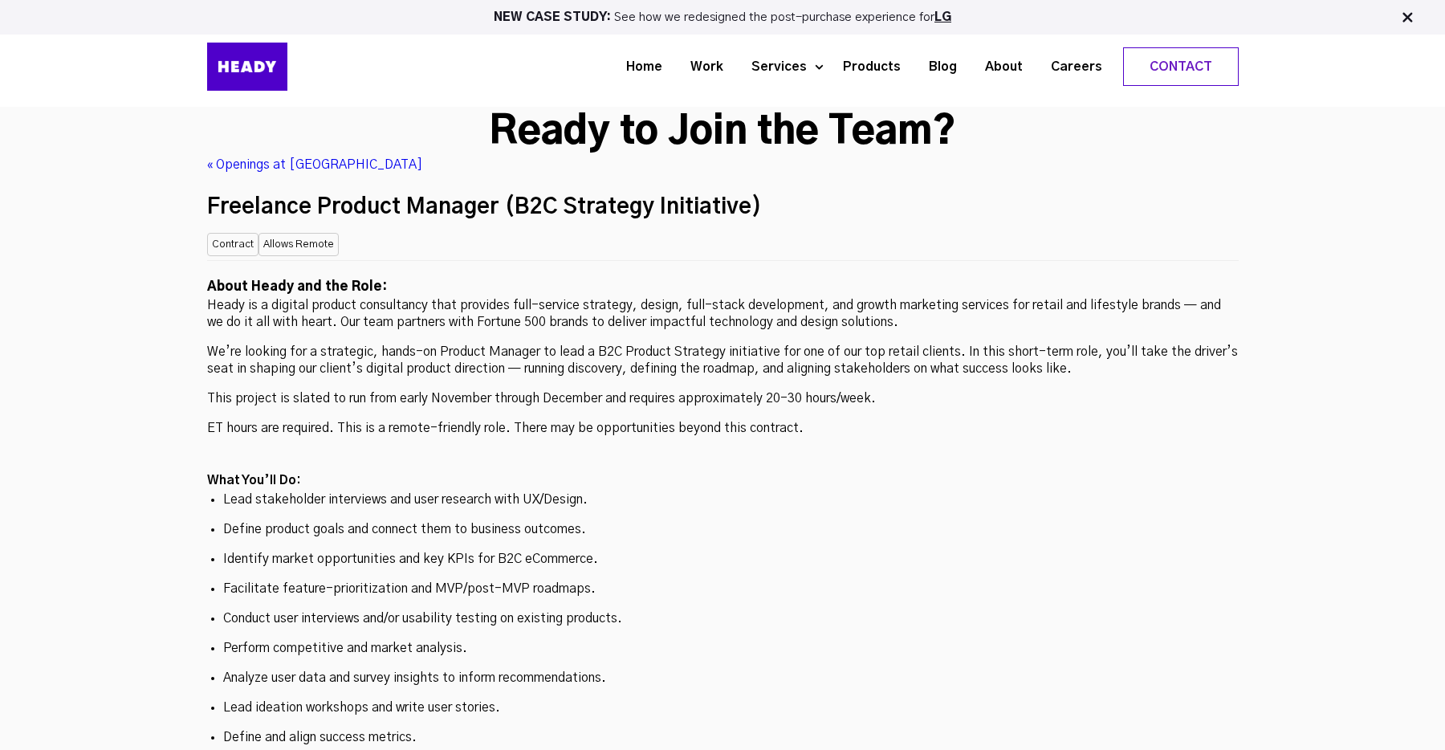
click at [902, 344] on p "We’re looking for a strategic, hands-on Product Manager to lead a B2C Product S…" at bounding box center [723, 361] width 1032 height 34
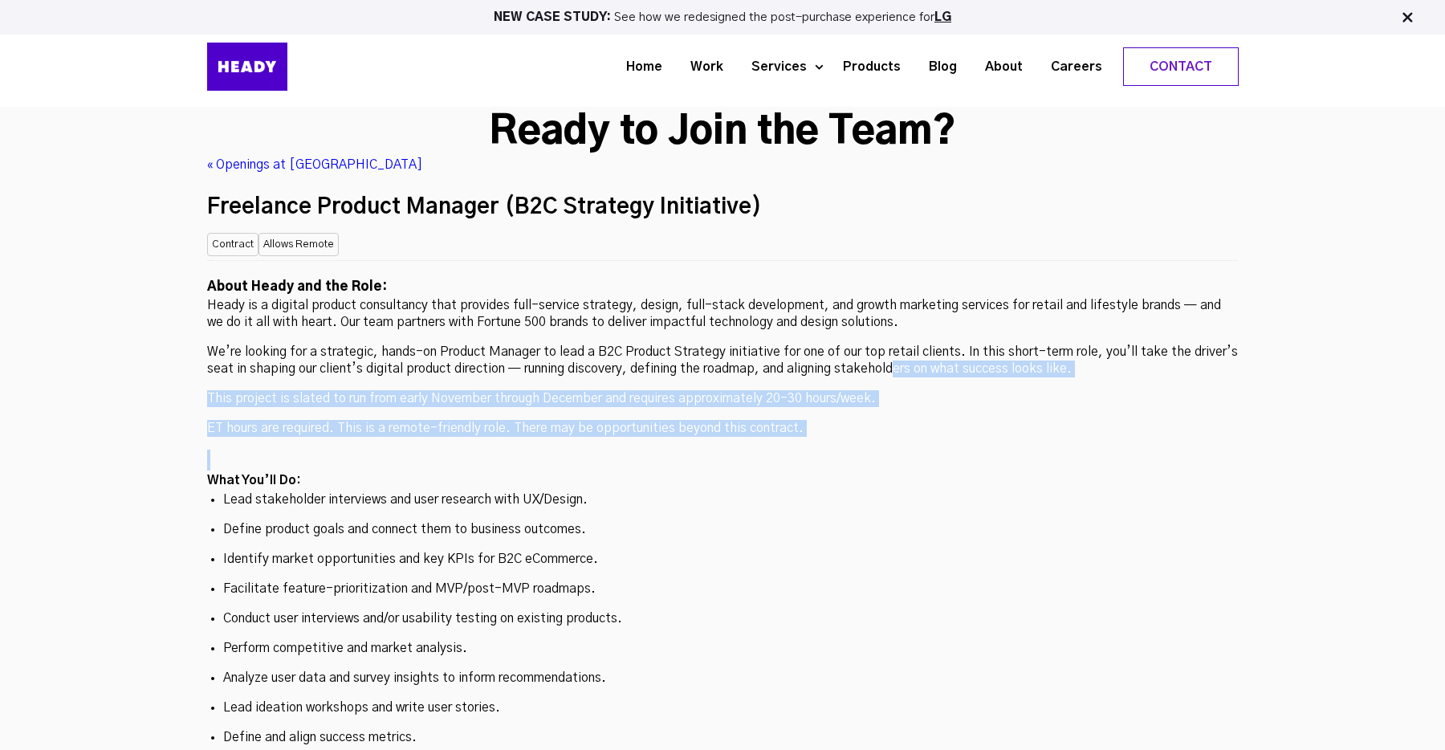
drag, startPoint x: 895, startPoint y: 240, endPoint x: 892, endPoint y: 329, distance: 89.2
click at [892, 450] on h2 at bounding box center [723, 460] width 1032 height 21
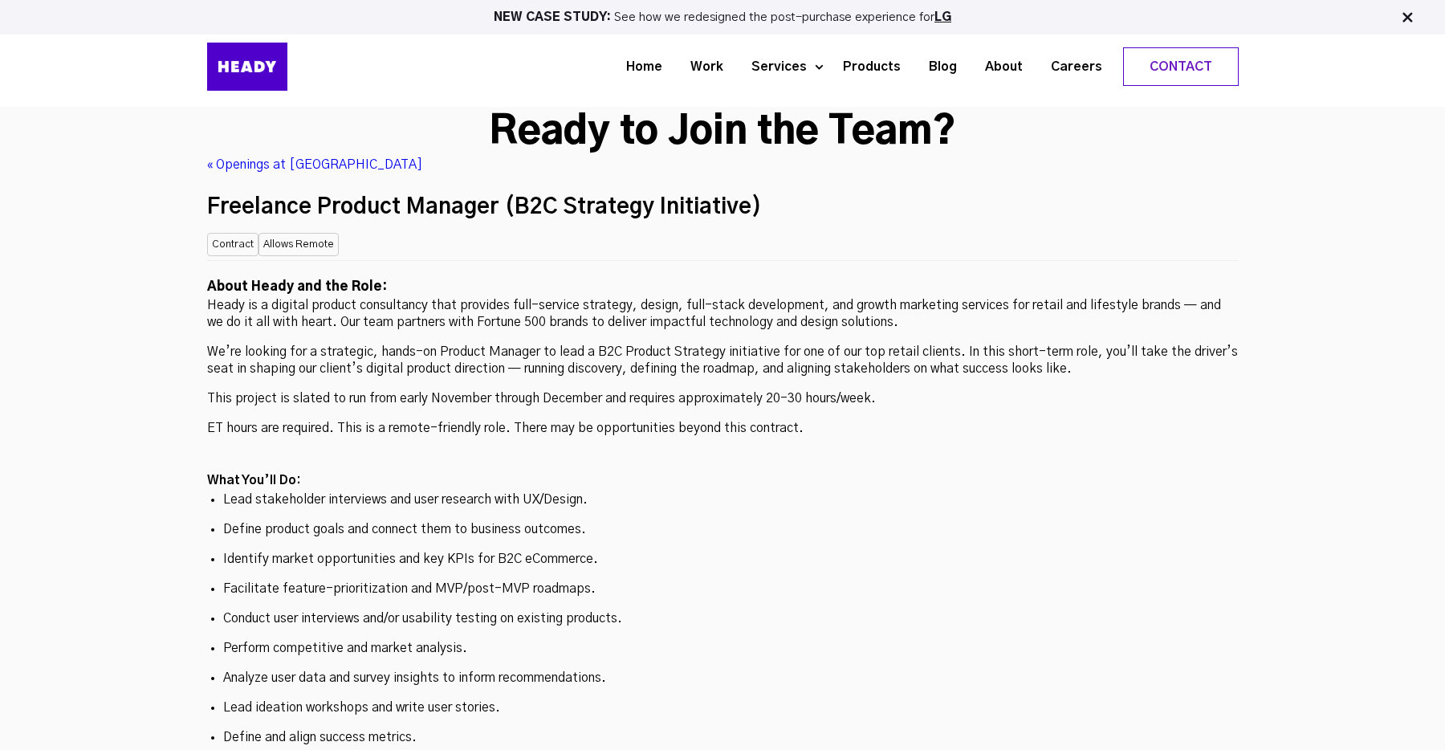
drag, startPoint x: 857, startPoint y: 265, endPoint x: 857, endPoint y: 301, distance: 36.1
click at [857, 420] on p "ET hours are required. This is a remote-friendly role. There may be opportuniti…" at bounding box center [723, 428] width 1032 height 17
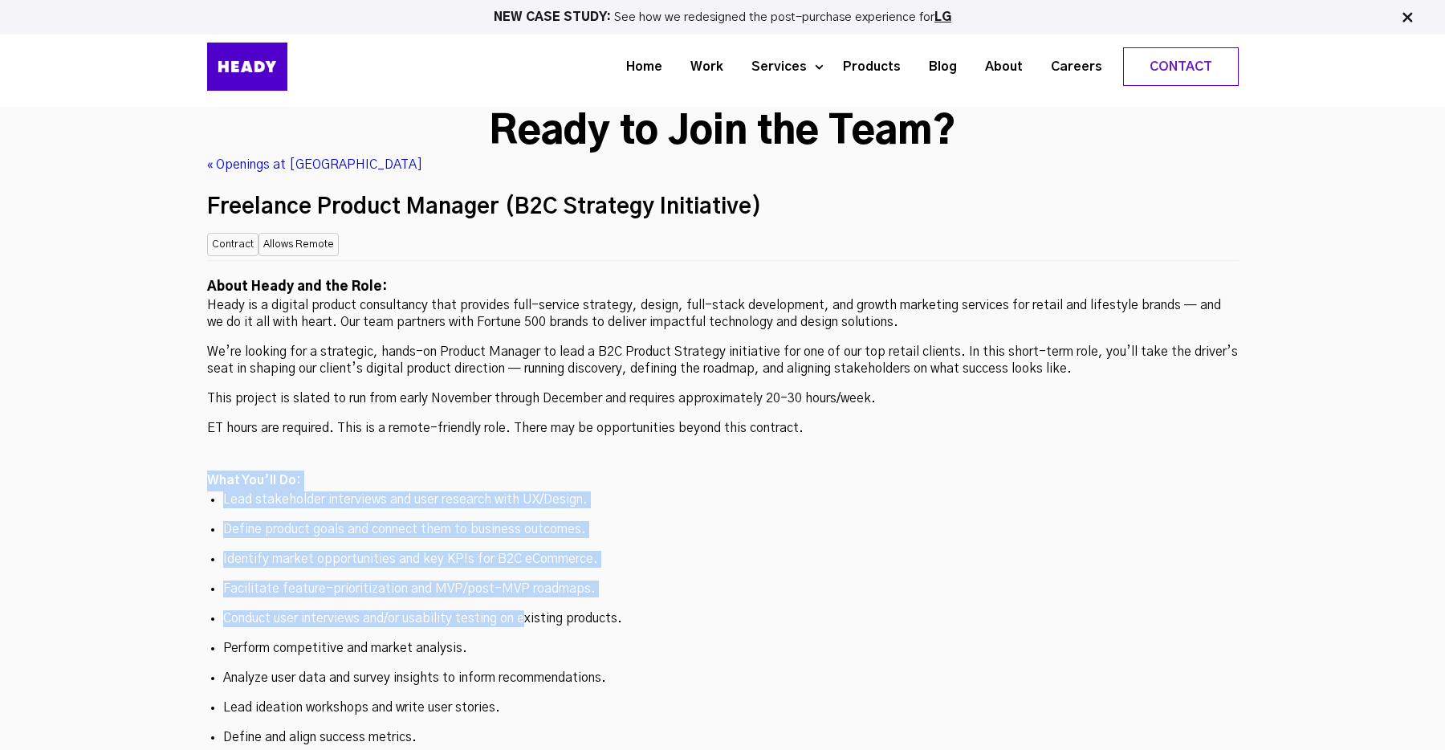
drag, startPoint x: 528, startPoint y: 344, endPoint x: 528, endPoint y: 497, distance: 152.6
click at [528, 610] on p "Conduct user interviews and/or usability testing on existing products." at bounding box center [723, 618] width 1000 height 17
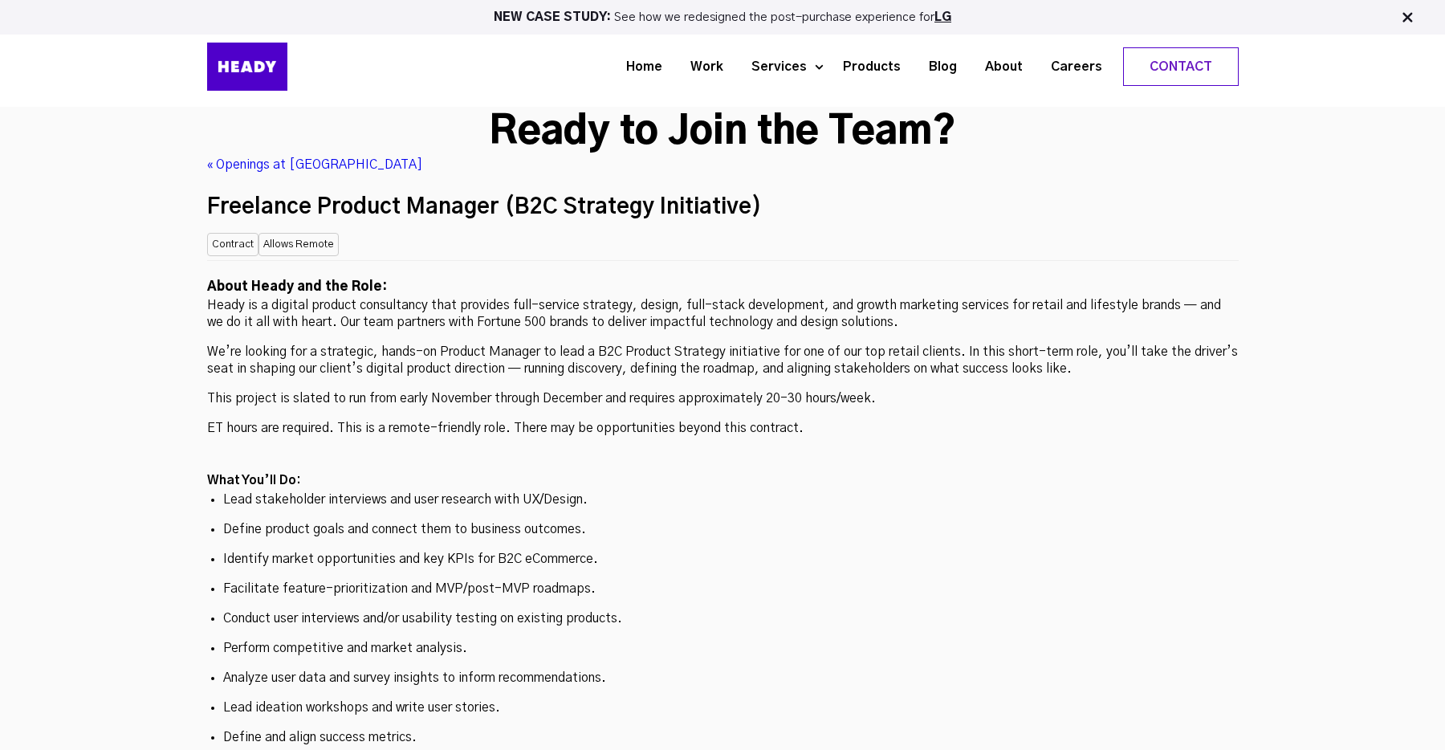
scroll to position [4307, 0]
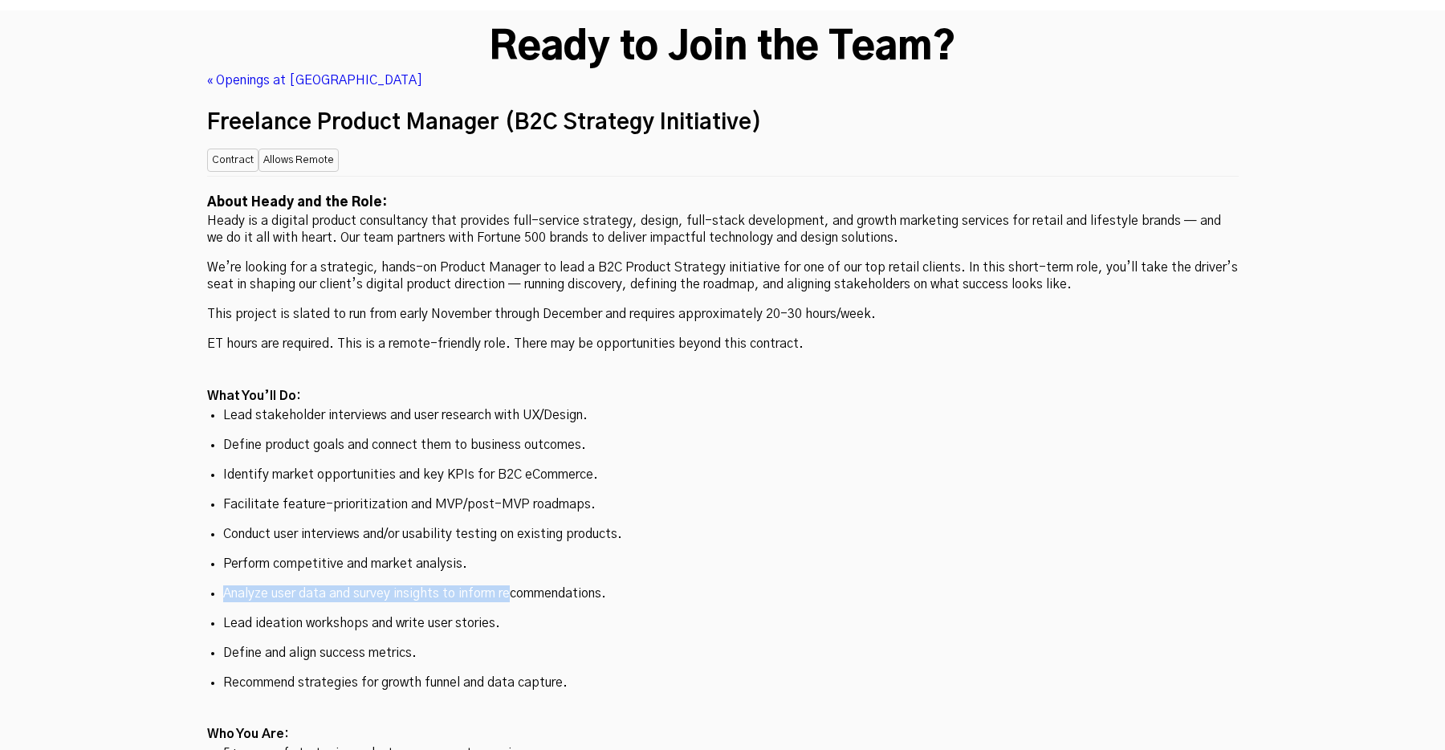
drag, startPoint x: 513, startPoint y: 467, endPoint x: 513, endPoint y: 422, distance: 45.0
click at [512, 450] on ul "Lead stakeholder interviews and user research with UX/Design. Define product go…" at bounding box center [723, 549] width 1032 height 284
click at [650, 386] on h2 "What You’ll Do:" at bounding box center [723, 396] width 1032 height 21
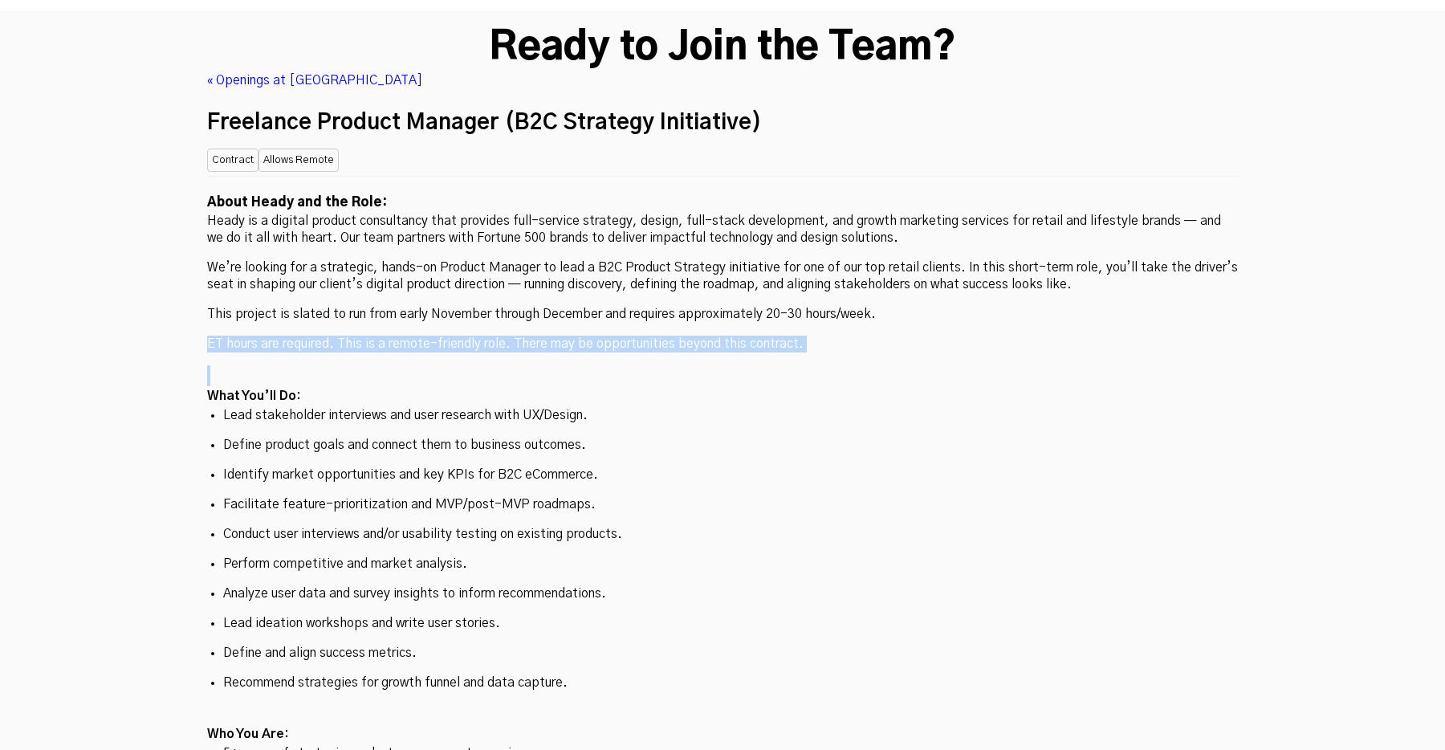
drag, startPoint x: 687, startPoint y: 206, endPoint x: 680, endPoint y: 251, distance: 46.3
click at [680, 250] on div "About Heady and the Role: Heady is a digital product consultancy that provides …" at bounding box center [723, 727] width 1032 height 1103
click at [686, 208] on div "About Heady and the Role: Heady is a digital product consultancy that provides …" at bounding box center [723, 727] width 1032 height 1103
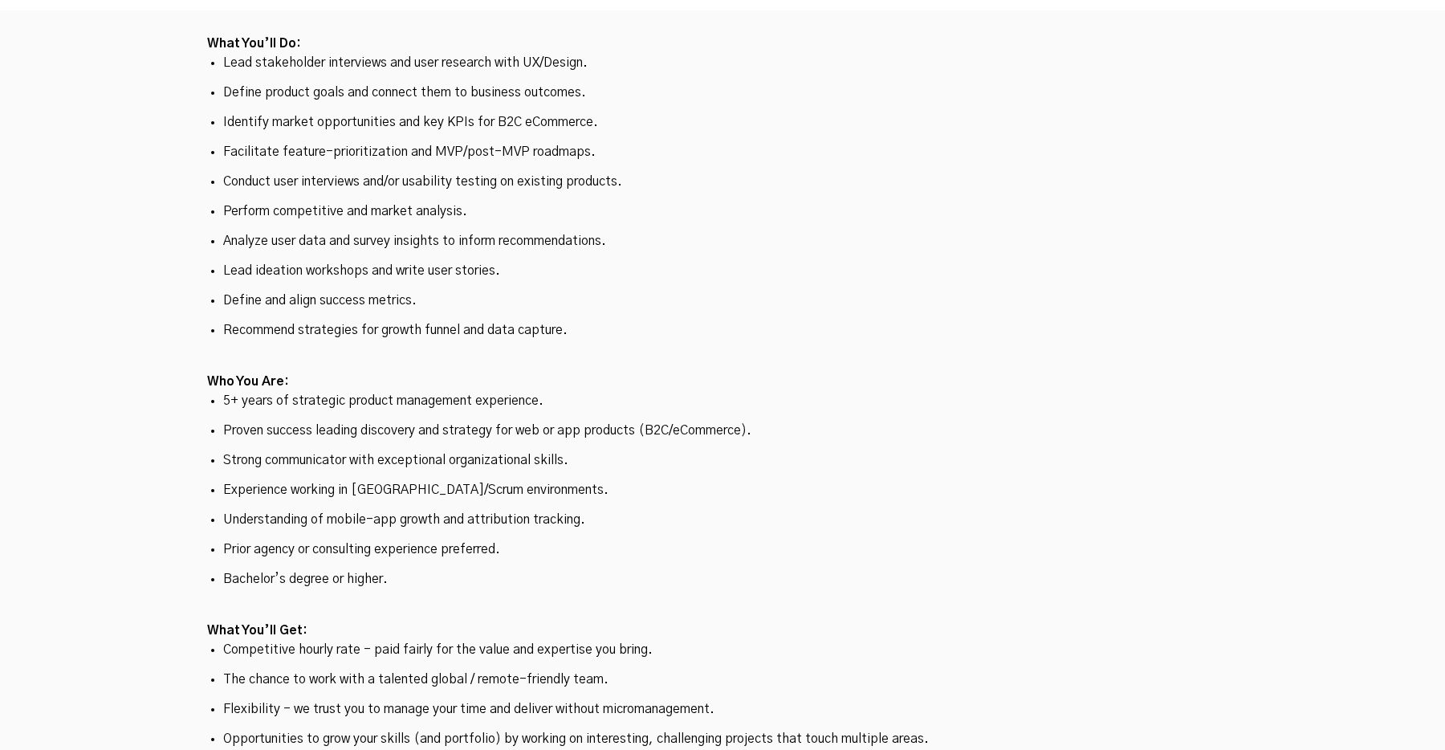
scroll to position [4701, 0]
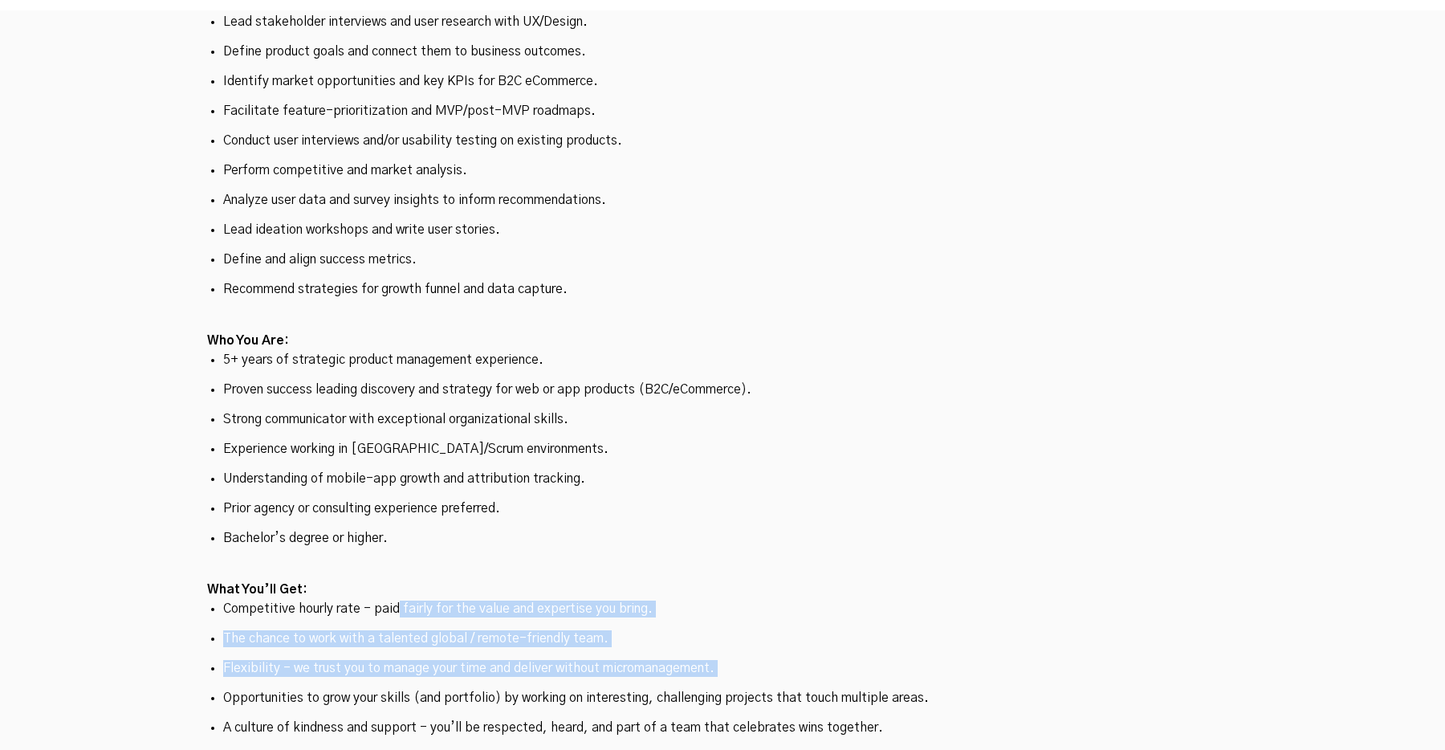
drag, startPoint x: 396, startPoint y: 487, endPoint x: 392, endPoint y: 567, distance: 79.6
click at [392, 601] on ul "Competitive hourly rate - paid fairly for the value and expertise you bring. Th…" at bounding box center [723, 669] width 1032 height 136
click at [392, 690] on p "Opportunities to grow your skills (and portfolio) by working on interesting, ch…" at bounding box center [723, 698] width 1000 height 17
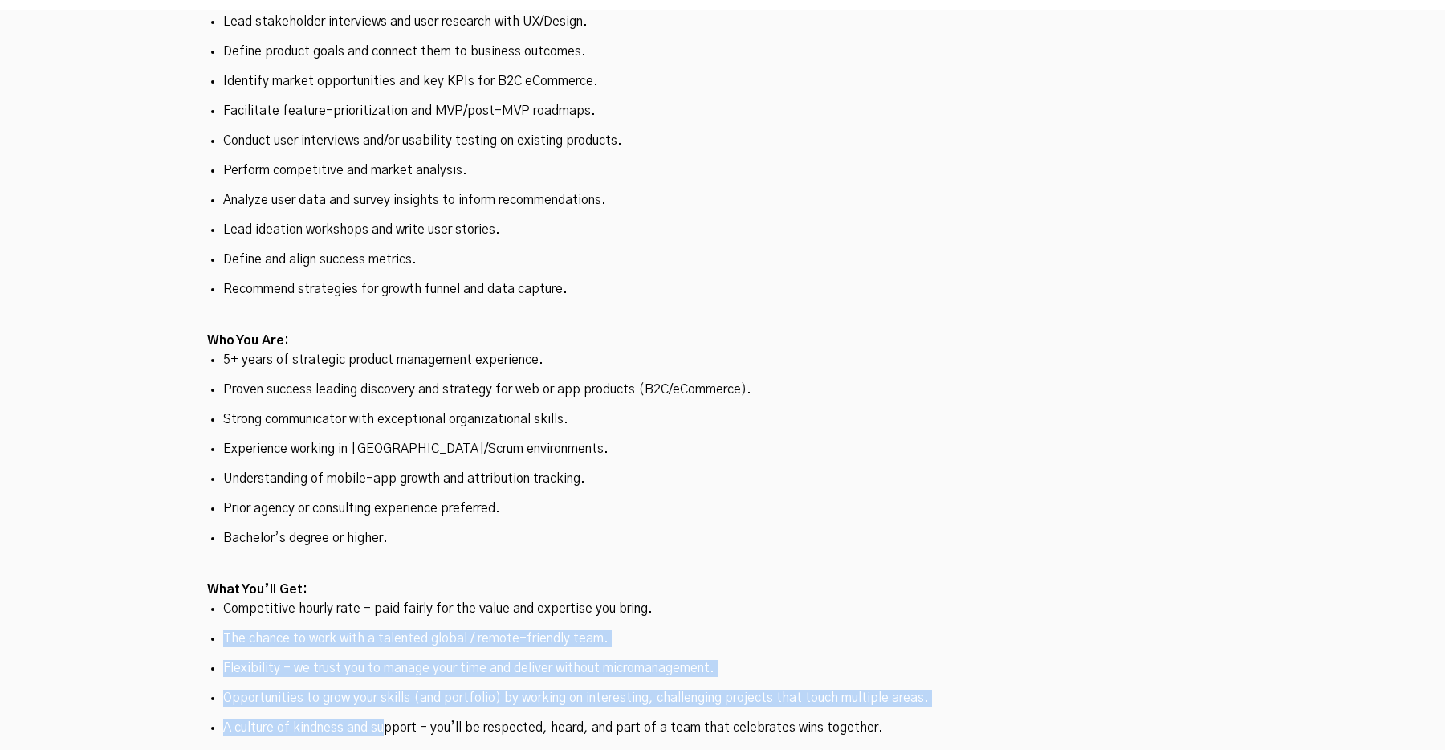
drag, startPoint x: 391, startPoint y: 502, endPoint x: 382, endPoint y: 601, distance: 100.0
click at [382, 601] on ul "Competitive hourly rate - paid fairly for the value and expertise you bring. Th…" at bounding box center [723, 669] width 1032 height 136
click at [382, 719] on p "A culture of kindness and support - you’ll be respected, heard, and part of a t…" at bounding box center [723, 727] width 1000 height 17
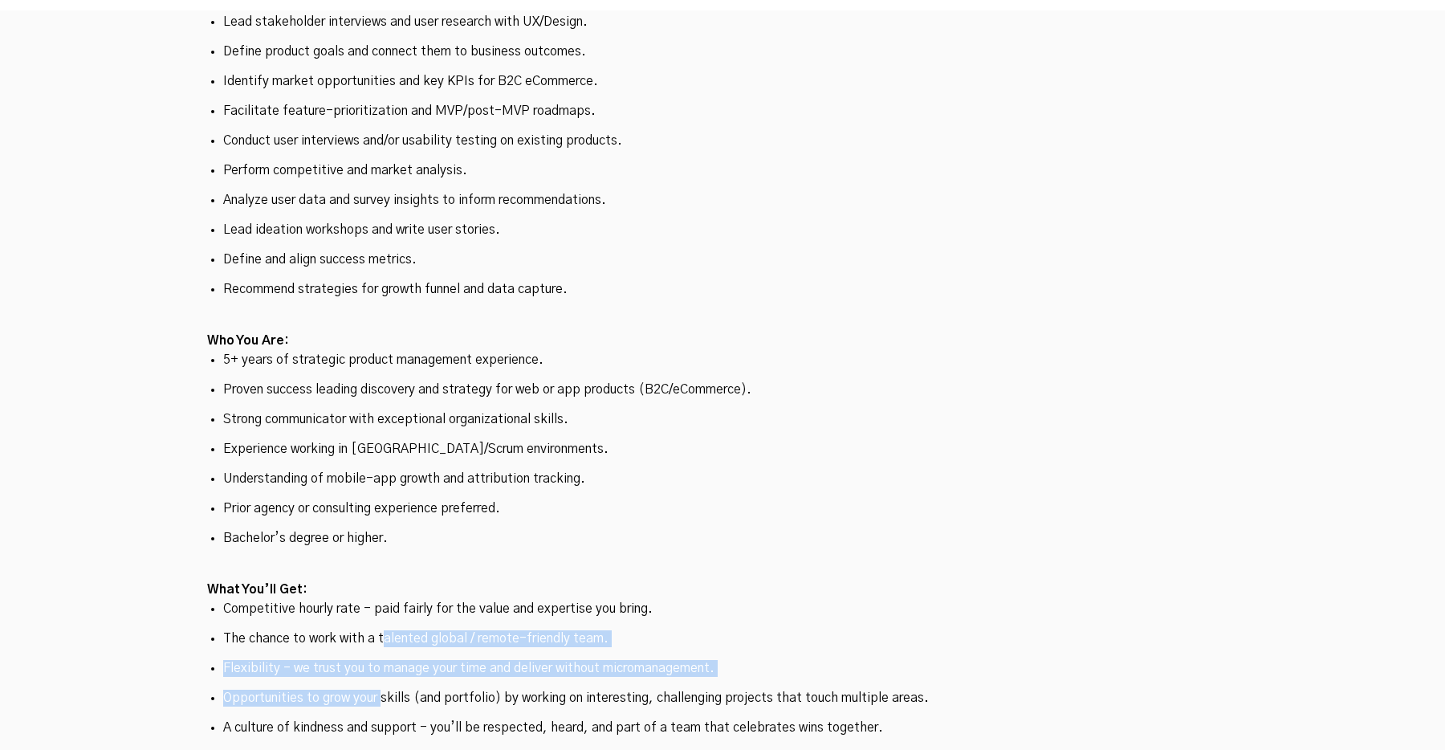
drag, startPoint x: 383, startPoint y: 522, endPoint x: 382, endPoint y: 579, distance: 57.0
click at [382, 601] on ul "Competitive hourly rate - paid fairly for the value and expertise you bring. Th…" at bounding box center [723, 669] width 1032 height 136
drag, startPoint x: 381, startPoint y: 579, endPoint x: 381, endPoint y: 539, distance: 40.1
click at [381, 690] on p "Opportunities to grow your skills (and portfolio) by working on interesting, ch…" at bounding box center [723, 698] width 1000 height 17
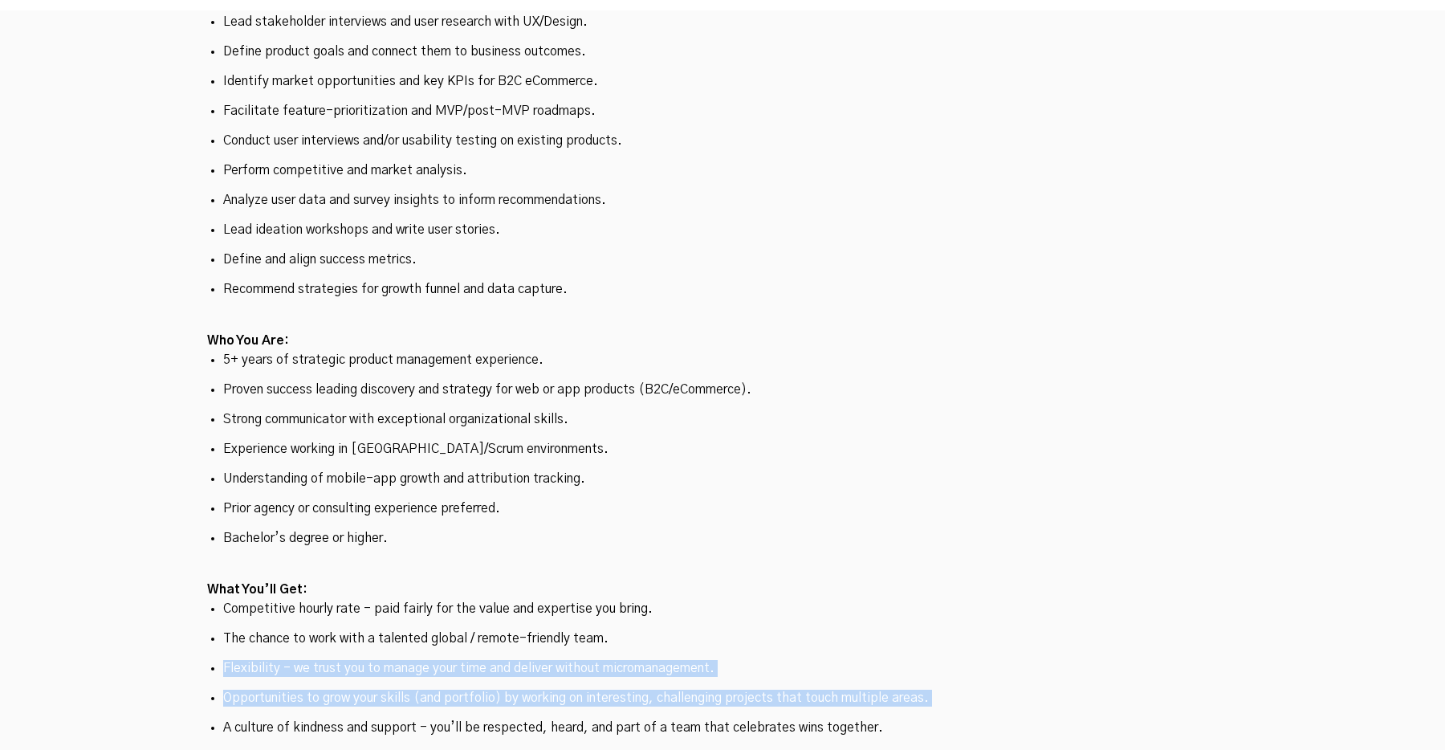
drag, startPoint x: 381, startPoint y: 554, endPoint x: 378, endPoint y: 593, distance: 38.7
click at [378, 601] on ul "Competitive hourly rate - paid fairly for the value and expertise you bring. Th…" at bounding box center [723, 669] width 1032 height 136
drag, startPoint x: 377, startPoint y: 593, endPoint x: 376, endPoint y: 513, distance: 80.3
click at [376, 601] on ul "Competitive hourly rate - paid fairly for the value and expertise you bring. Th…" at bounding box center [723, 669] width 1032 height 136
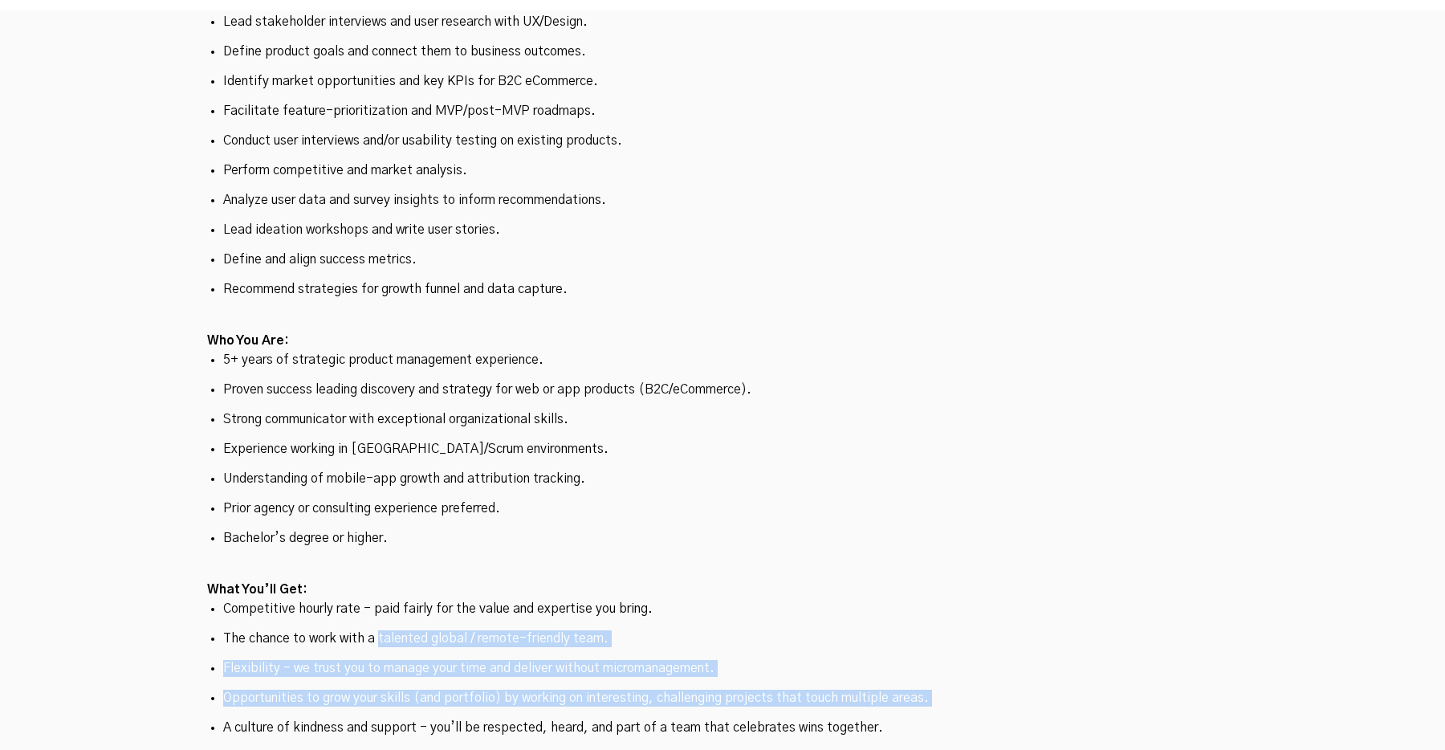
click at [376, 630] on p "The chance to work with a talented global / remote-friendly team." at bounding box center [723, 638] width 1000 height 17
drag, startPoint x: 376, startPoint y: 512, endPoint x: 376, endPoint y: 568, distance: 56.2
click at [376, 601] on ul "Competitive hourly rate - paid fairly for the value and expertise you bring. Th…" at bounding box center [723, 669] width 1032 height 136
click at [375, 690] on p "Opportunities to grow your skills (and portfolio) by working on interesting, ch…" at bounding box center [723, 698] width 1000 height 17
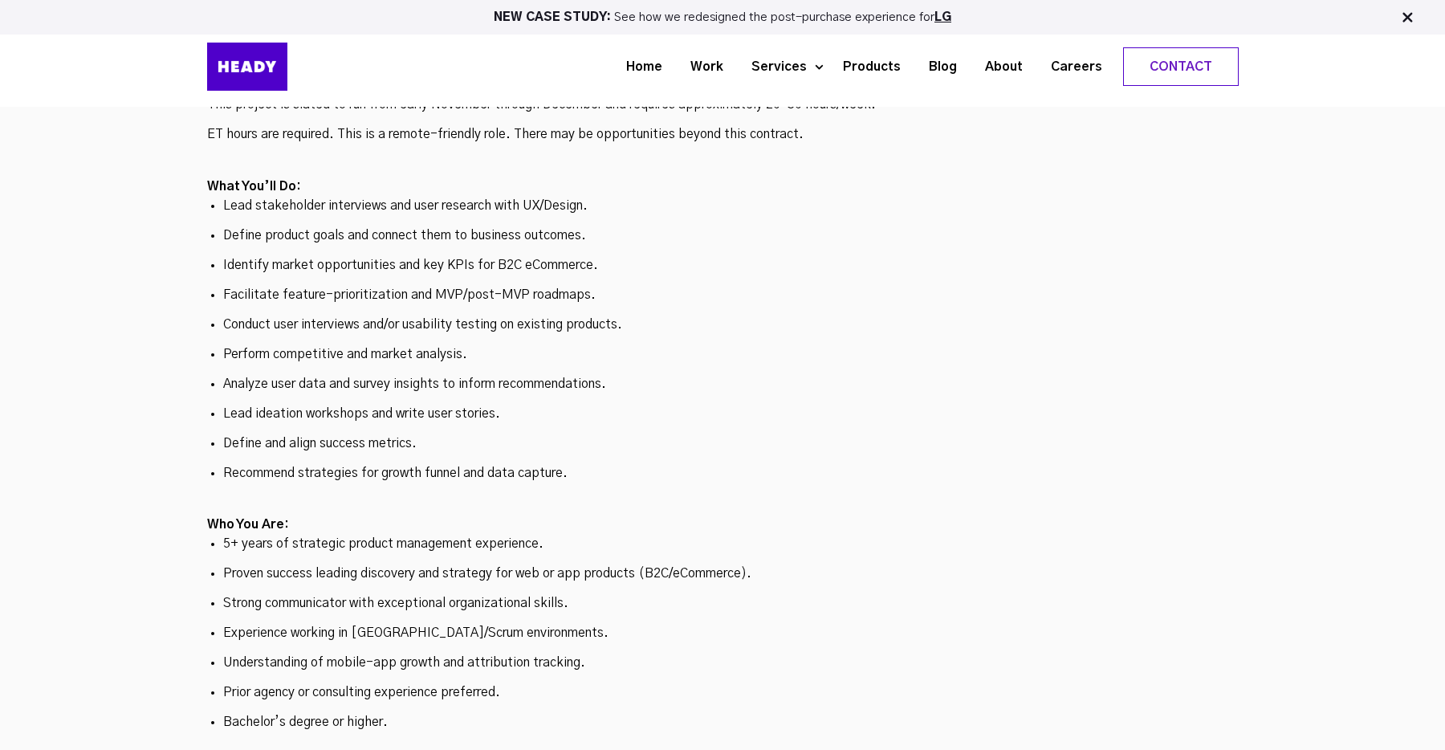
scroll to position [4500, 0]
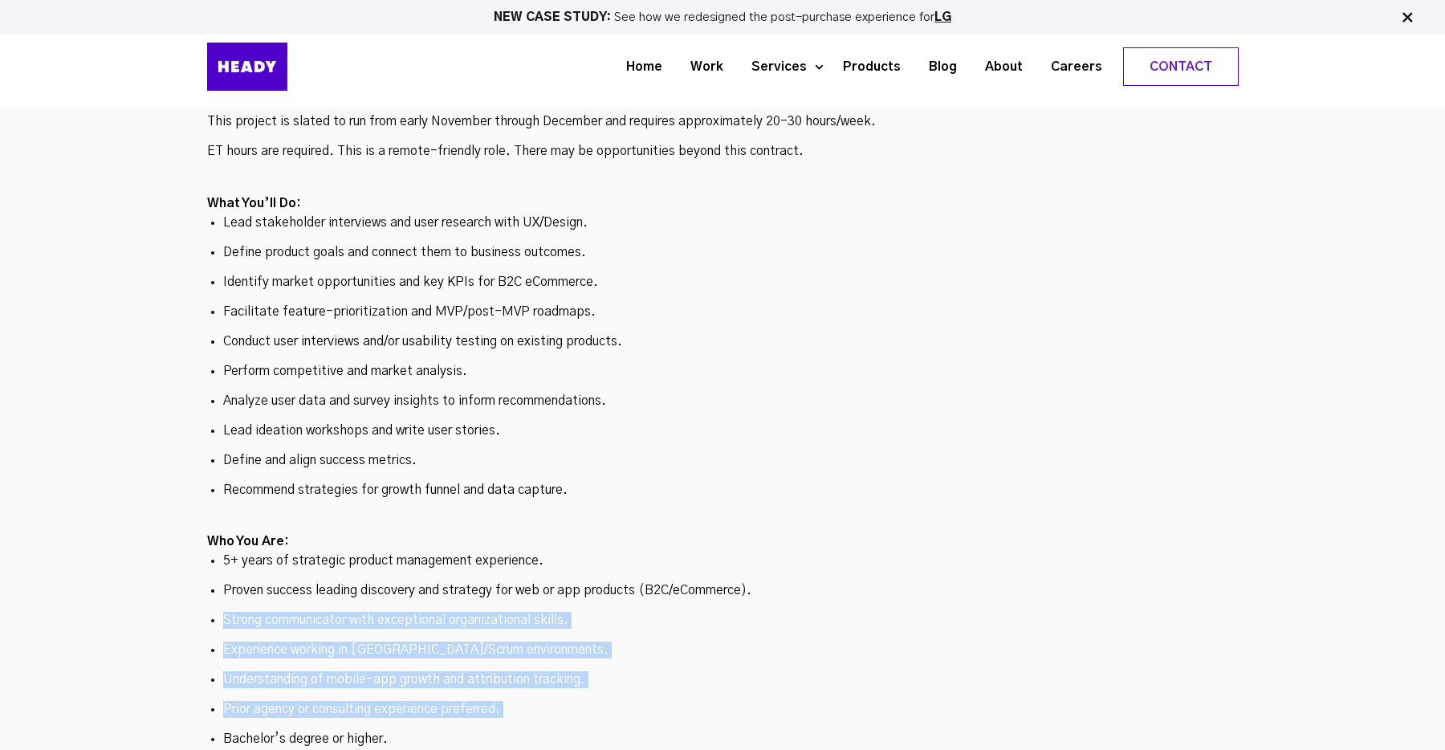
drag, startPoint x: 365, startPoint y: 594, endPoint x: 376, endPoint y: 478, distance: 117.0
click at [376, 552] on ul "5+ years of strategic product management experience. Proven success leading dis…" at bounding box center [723, 649] width 1032 height 195
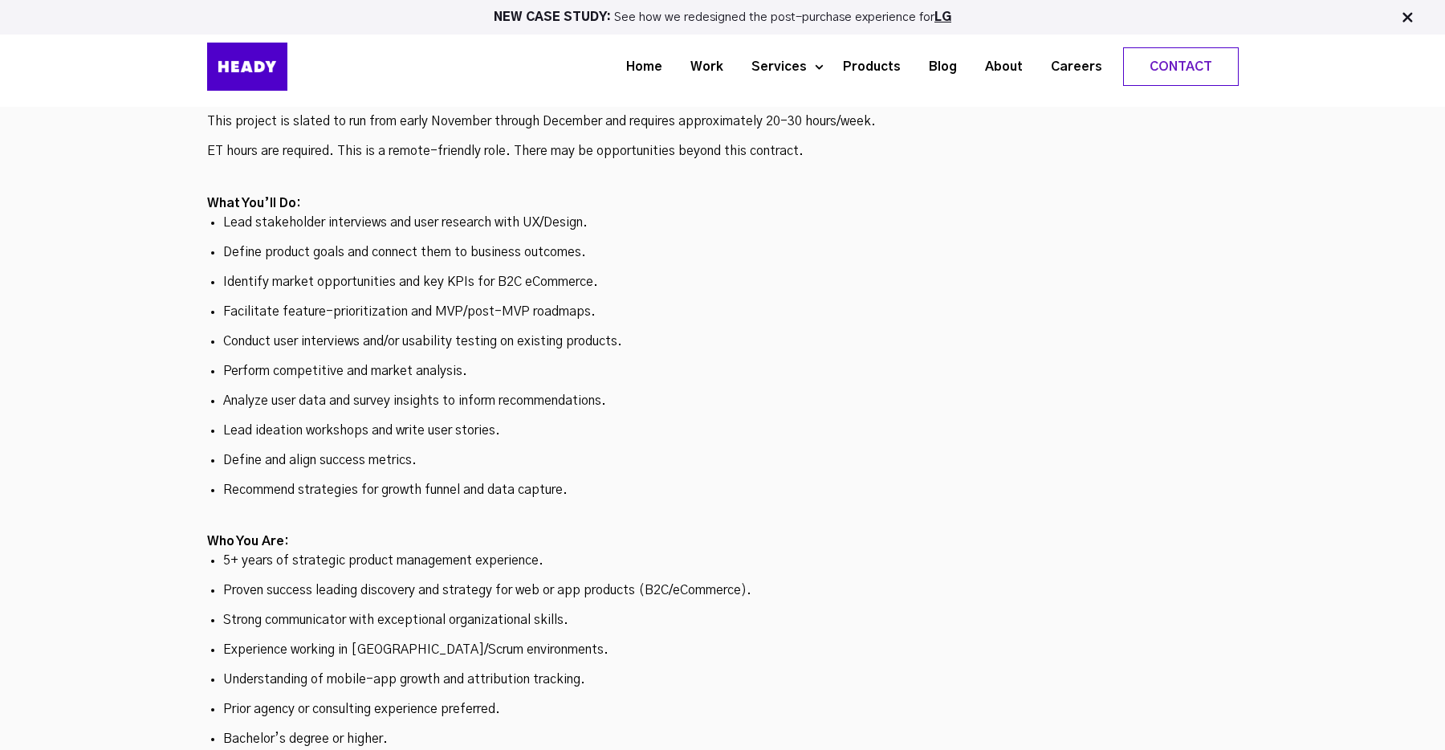
click at [376, 552] on ul "5+ years of strategic product management experience. Proven success leading dis…" at bounding box center [723, 649] width 1032 height 195
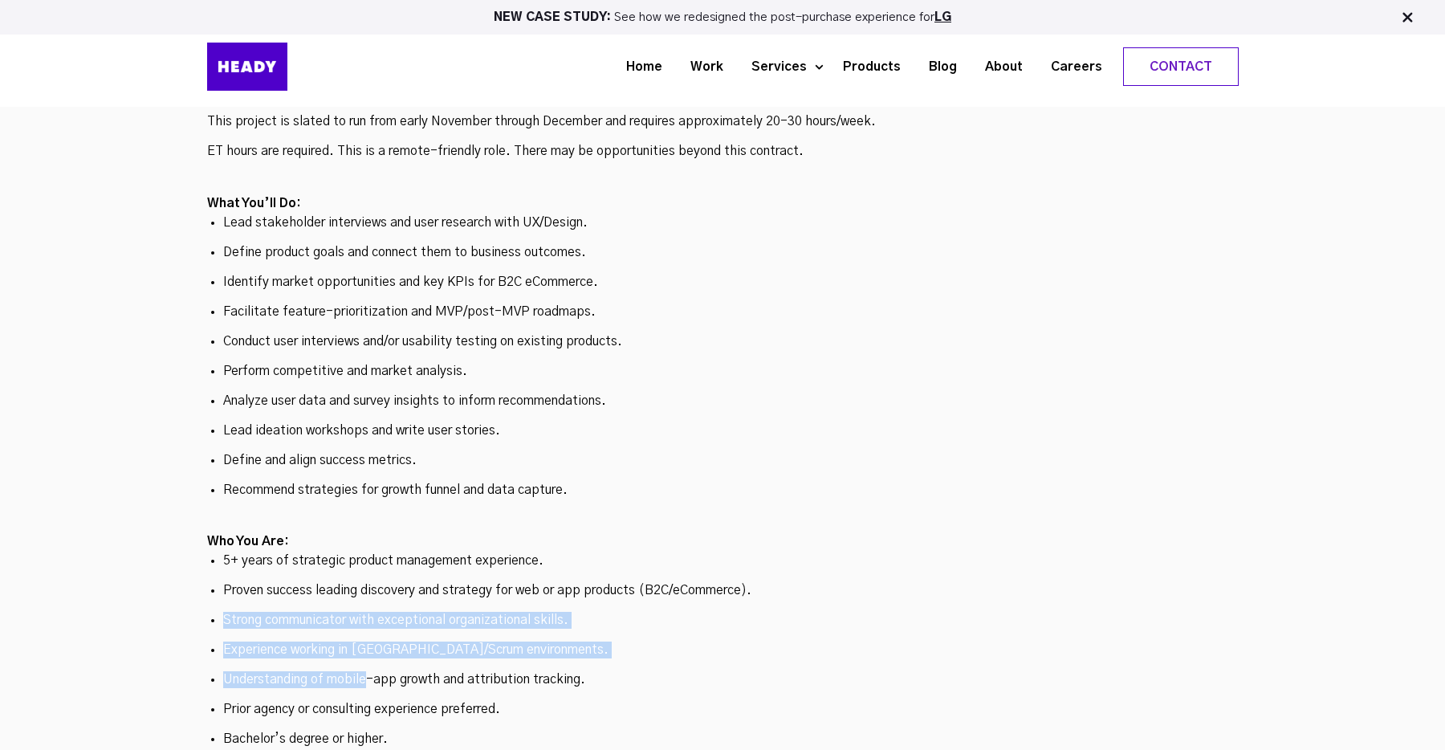
drag, startPoint x: 376, startPoint y: 478, endPoint x: 353, endPoint y: 563, distance: 88.2
click at [356, 558] on ul "5+ years of strategic product management experience. Proven success leading dis…" at bounding box center [723, 649] width 1032 height 195
click at [353, 671] on p "Understanding of mobile-app growth and attribution tracking." at bounding box center [723, 679] width 1000 height 17
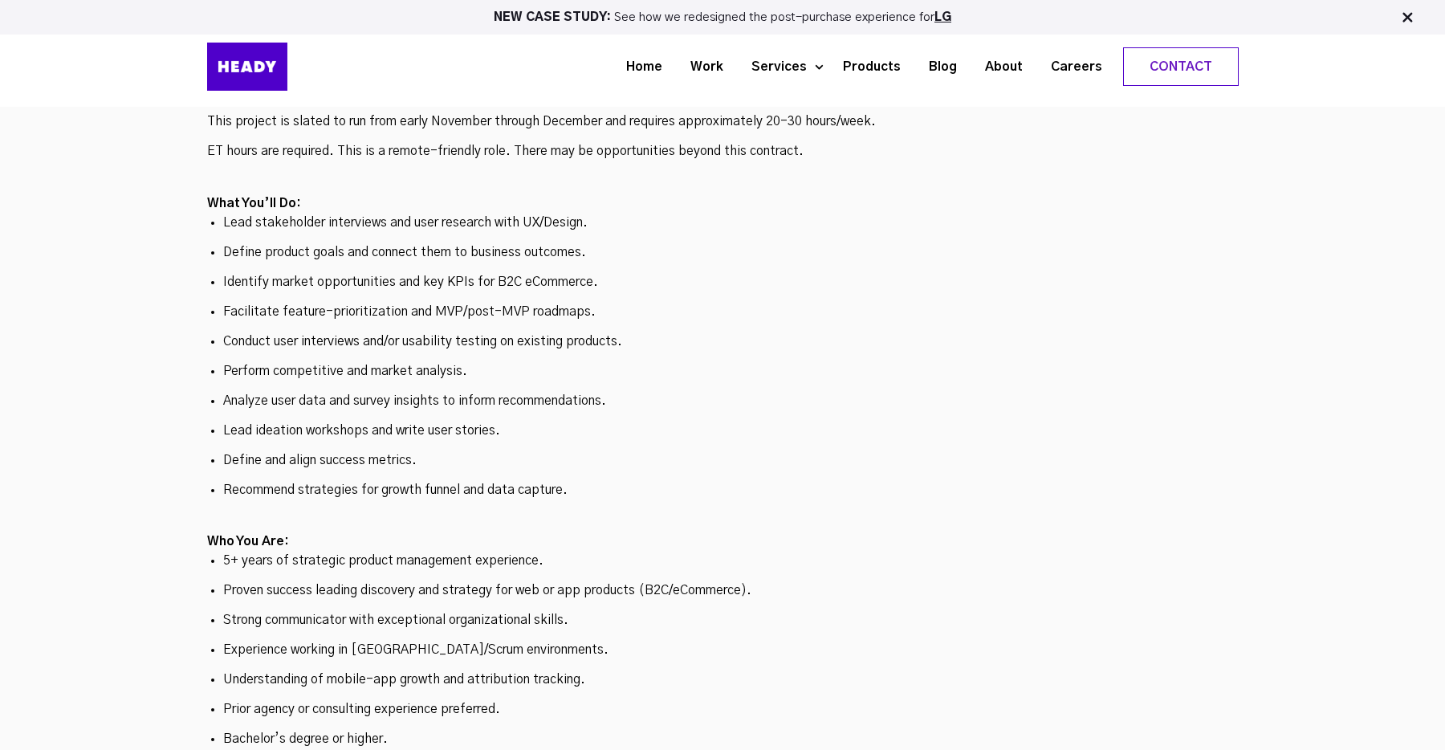
click at [581, 321] on ul "Lead stakeholder interviews and user research with UX/Design. Define product go…" at bounding box center [723, 356] width 1032 height 284
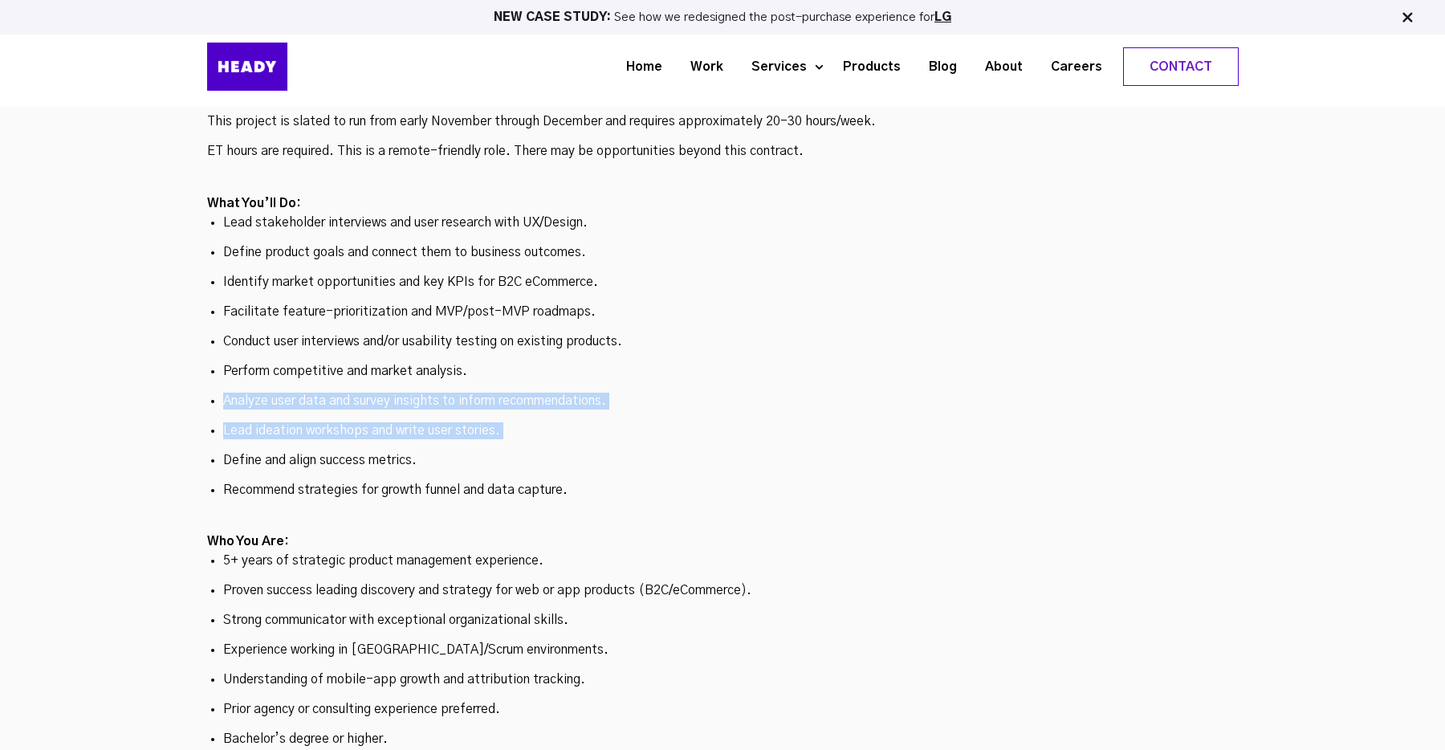
drag, startPoint x: 580, startPoint y: 299, endPoint x: 581, endPoint y: 258, distance: 41.0
click at [581, 258] on ul "Lead stakeholder interviews and user research with UX/Design. Define product go…" at bounding box center [723, 356] width 1032 height 284
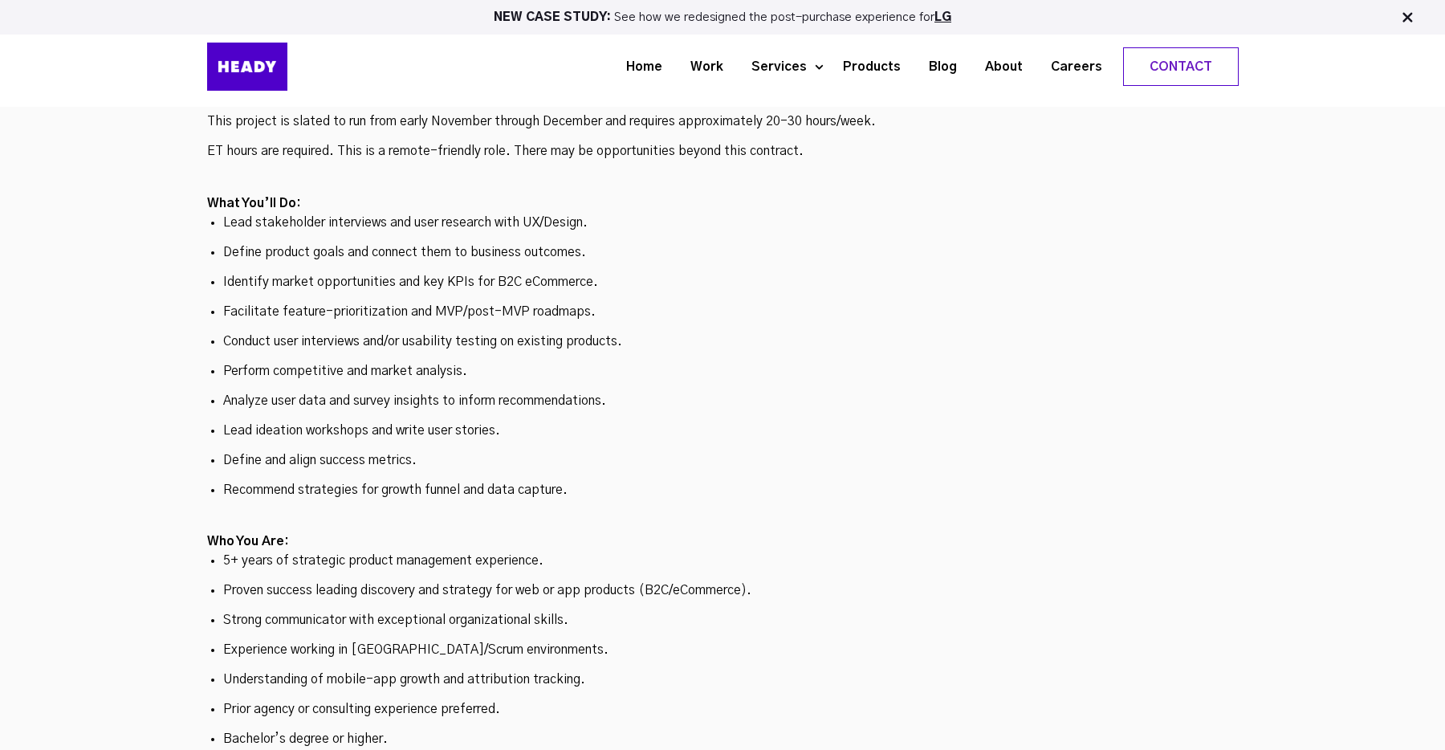
click at [581, 258] on ul "Lead stakeholder interviews and user research with UX/Design. Define product go…" at bounding box center [723, 356] width 1032 height 284
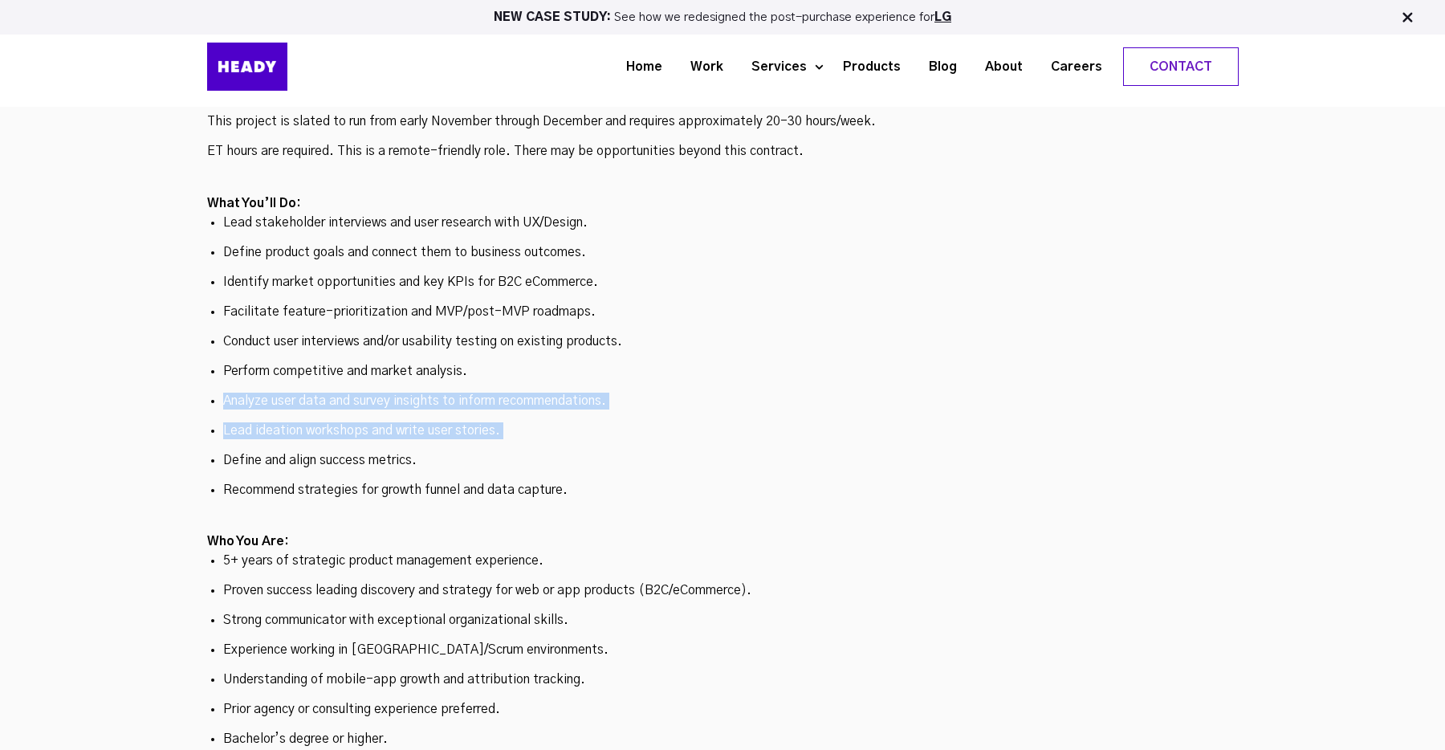
drag, startPoint x: 581, startPoint y: 258, endPoint x: 579, endPoint y: 304, distance: 45.8
click at [580, 300] on ul "Lead stakeholder interviews and user research with UX/Design. Define product go…" at bounding box center [723, 356] width 1032 height 284
click at [579, 422] on p "Lead ideation workshops and write user stories." at bounding box center [723, 430] width 1000 height 17
drag, startPoint x: 579, startPoint y: 305, endPoint x: 597, endPoint y: 229, distance: 78.5
click at [597, 229] on ul "Lead stakeholder interviews and user research with UX/Design. Define product go…" at bounding box center [723, 356] width 1032 height 284
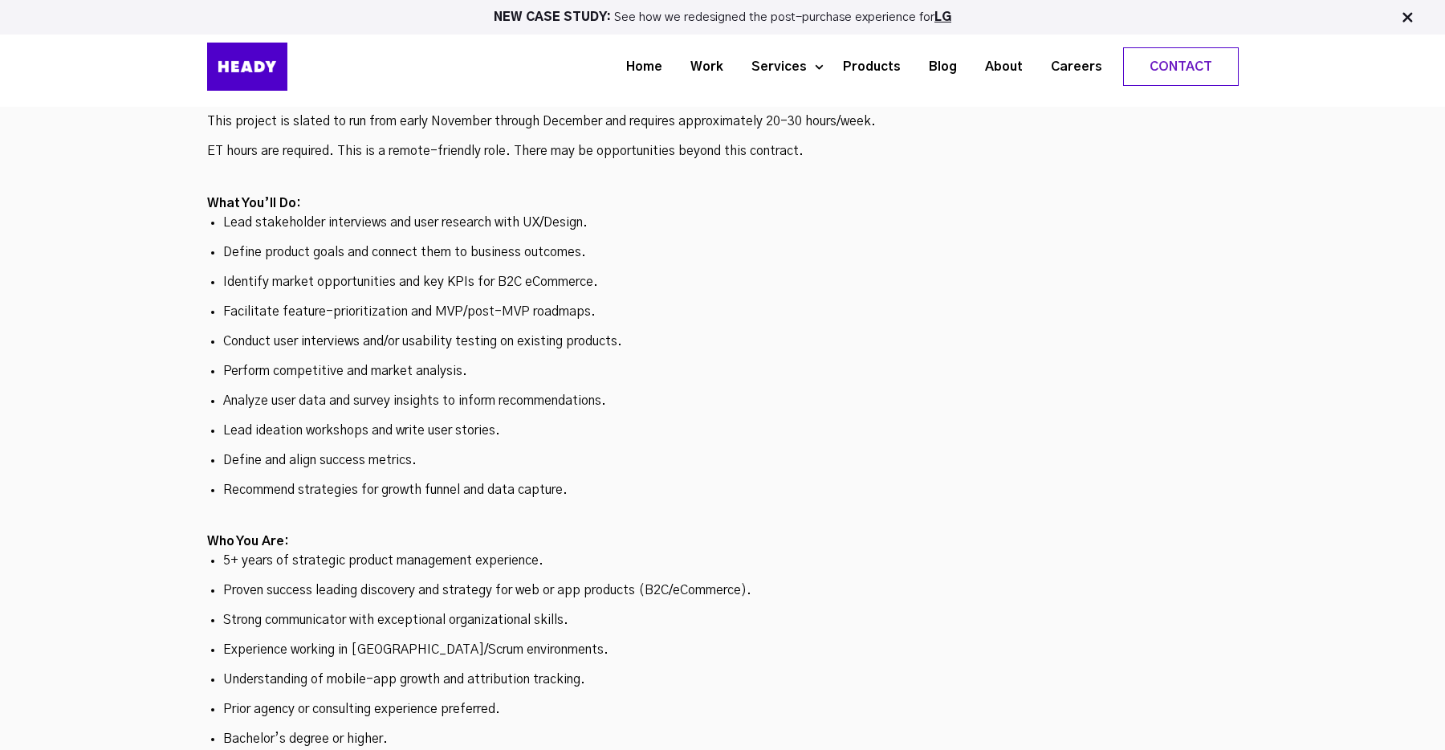
click at [597, 229] on ul "Lead stakeholder interviews and user research with UX/Design. Define product go…" at bounding box center [723, 356] width 1032 height 284
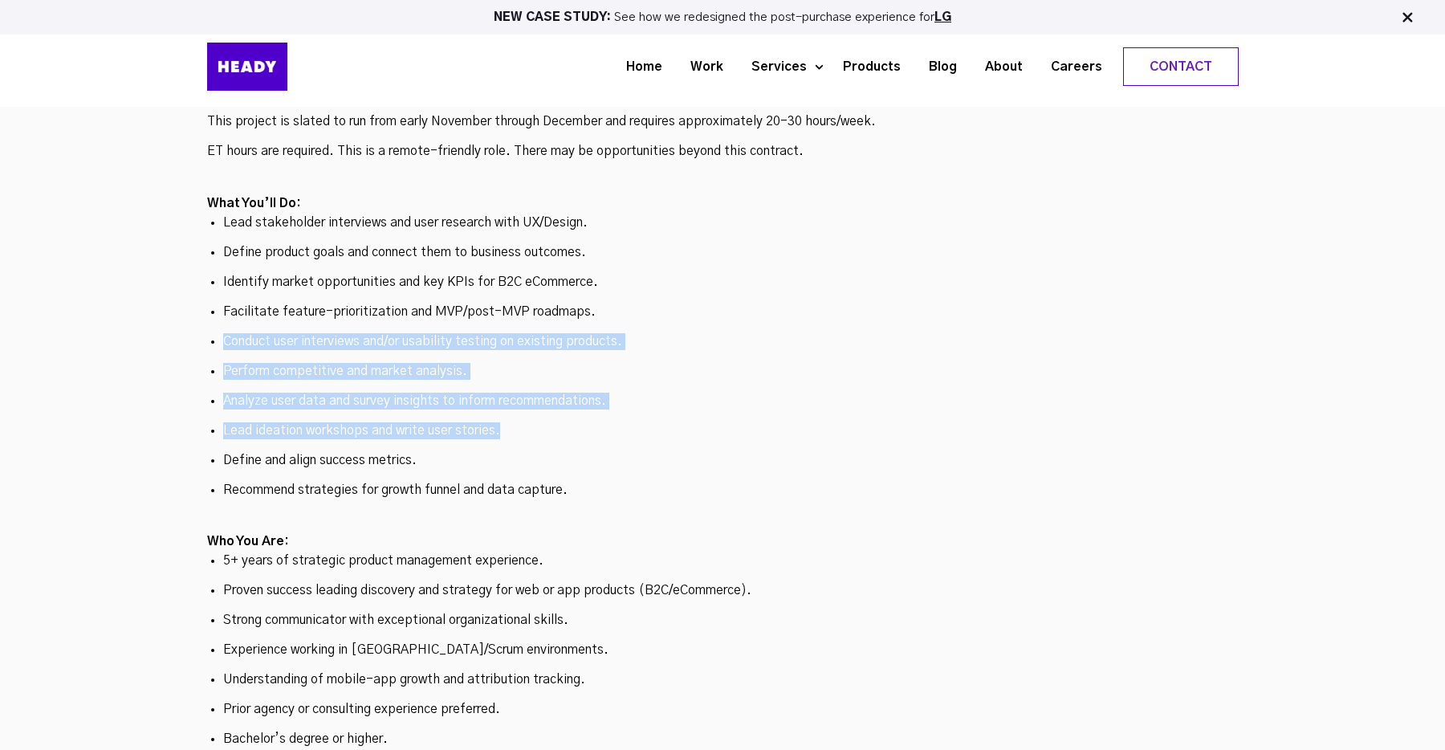
drag, startPoint x: 603, startPoint y: 207, endPoint x: 599, endPoint y: 300, distance: 92.4
click at [599, 300] on ul "Lead stakeholder interviews and user research with UX/Design. Define product go…" at bounding box center [723, 356] width 1032 height 284
click at [599, 422] on p "Lead ideation workshops and write user stories." at bounding box center [723, 430] width 1000 height 17
drag, startPoint x: 599, startPoint y: 300, endPoint x: 638, endPoint y: 201, distance: 106.0
click at [638, 214] on ul "Lead stakeholder interviews and user research with UX/Design. Define product go…" at bounding box center [723, 356] width 1032 height 284
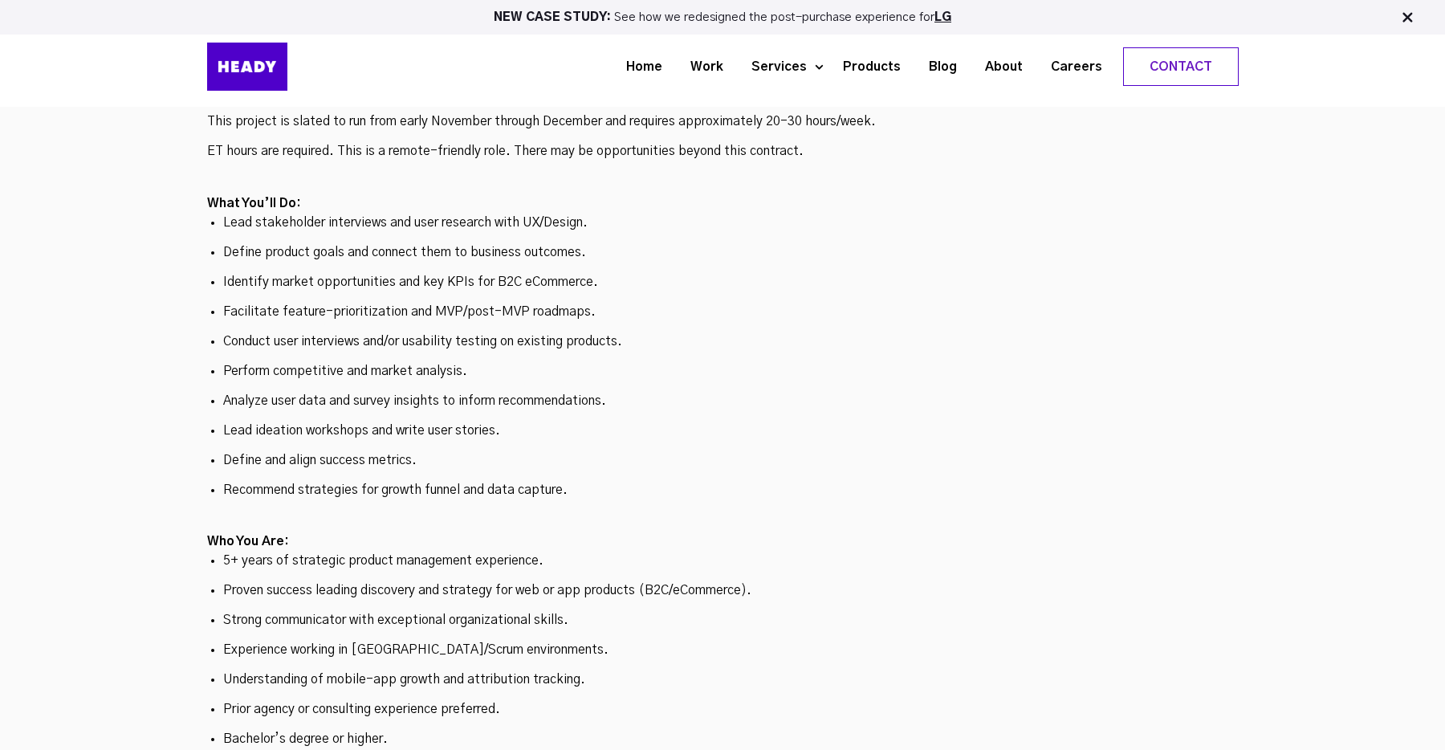
click at [638, 214] on ul "Lead stakeholder interviews and user research with UX/Design. Define product go…" at bounding box center [723, 356] width 1032 height 284
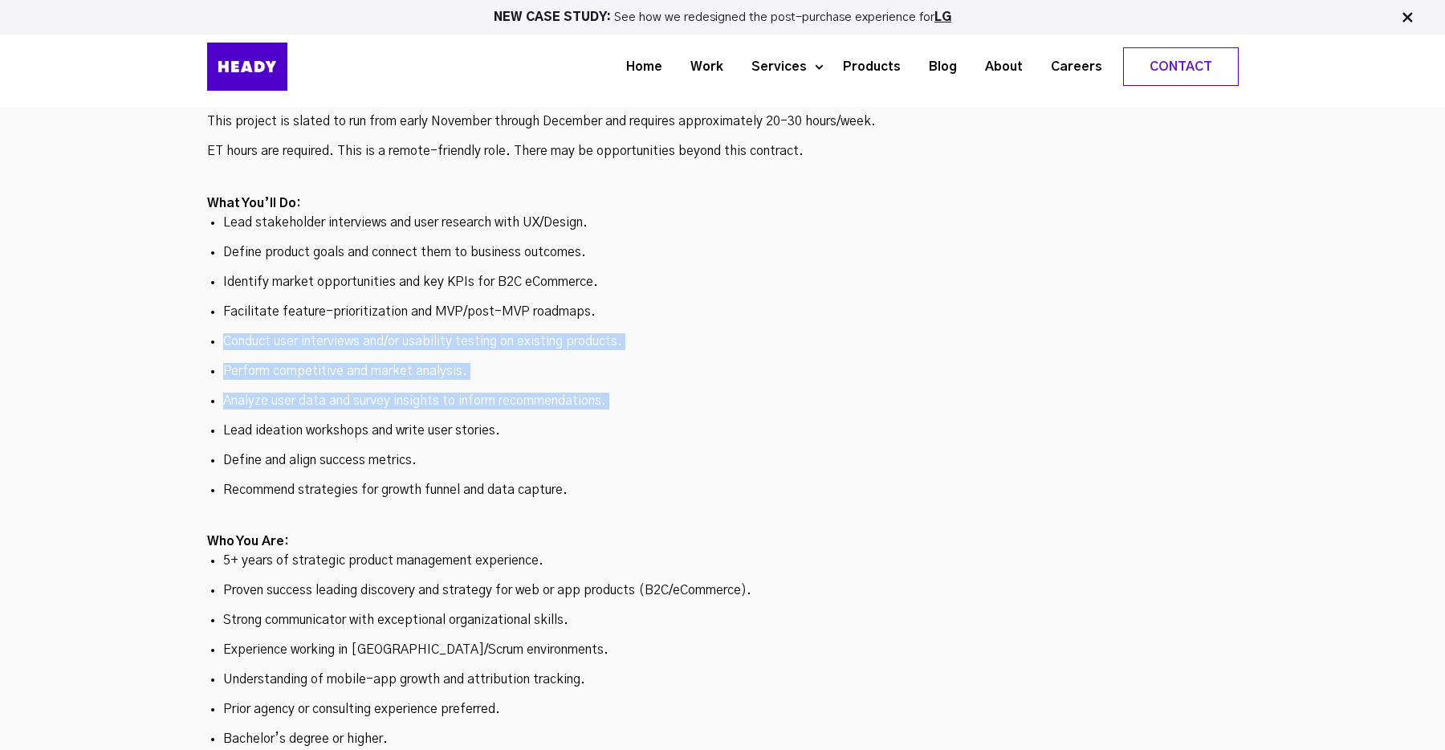
drag, startPoint x: 638, startPoint y: 181, endPoint x: 630, endPoint y: 287, distance: 107.0
click at [630, 288] on ul "Lead stakeholder interviews and user research with UX/Design. Define product go…" at bounding box center [723, 356] width 1032 height 284
click at [630, 287] on ul "Lead stakeholder interviews and user research with UX/Design. Define product go…" at bounding box center [723, 356] width 1032 height 284
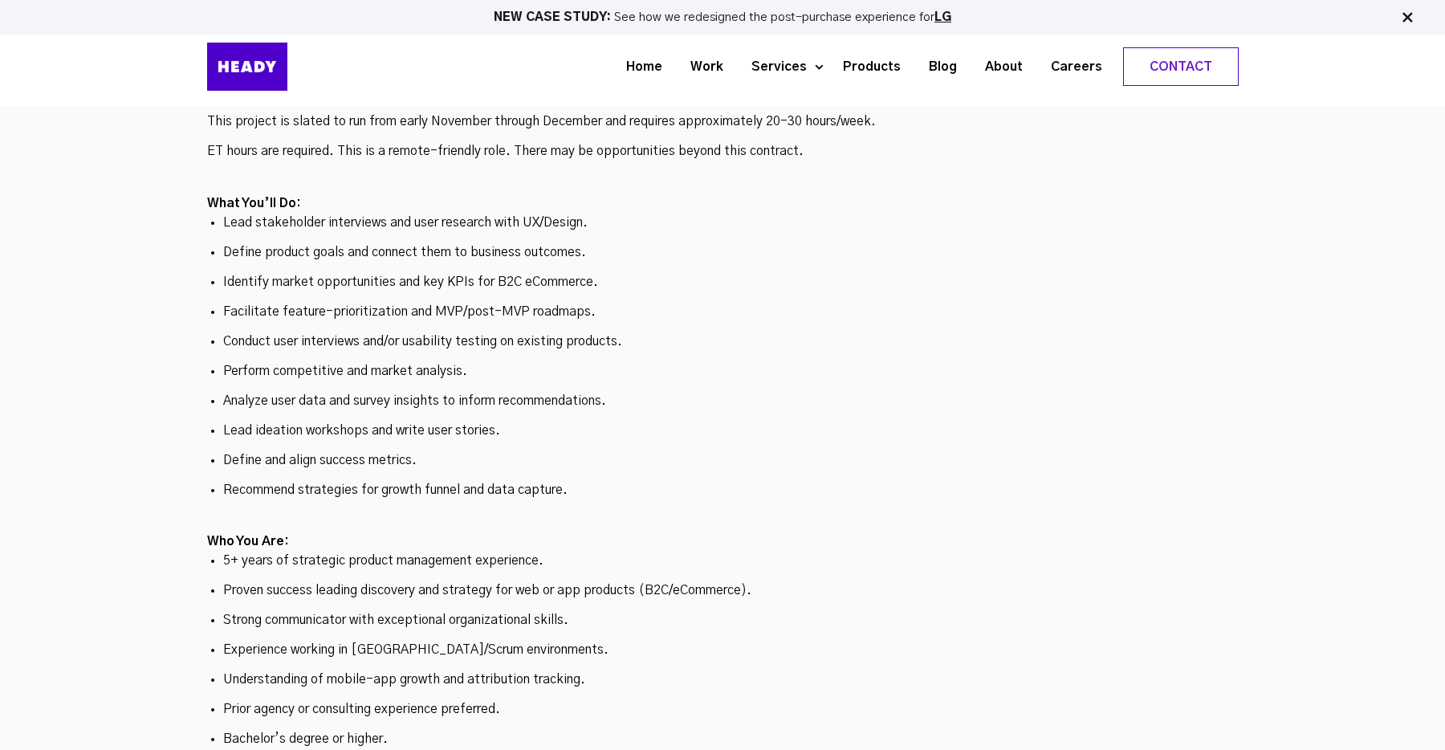
drag, startPoint x: 630, startPoint y: 296, endPoint x: 634, endPoint y: 270, distance: 25.9
click at [634, 270] on ul "Lead stakeholder interviews and user research with UX/Design. Define product go…" at bounding box center [723, 356] width 1032 height 284
click at [430, 482] on p "Recommend strategies for growth funnel and data capture." at bounding box center [723, 490] width 1000 height 17
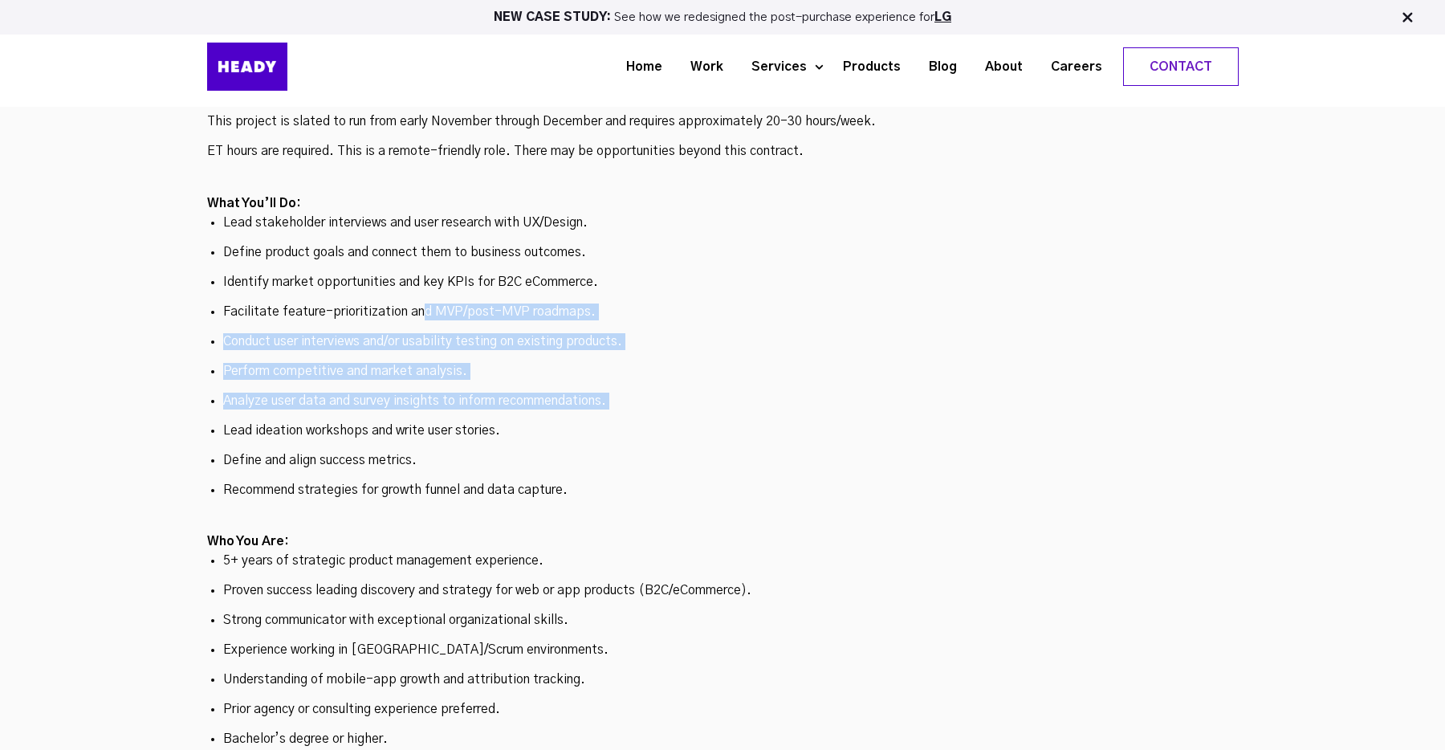
drag, startPoint x: 421, startPoint y: 188, endPoint x: 420, endPoint y: 296, distance: 107.6
click at [420, 296] on ul "Lead stakeholder interviews and user research with UX/Design. Define product go…" at bounding box center [723, 356] width 1032 height 284
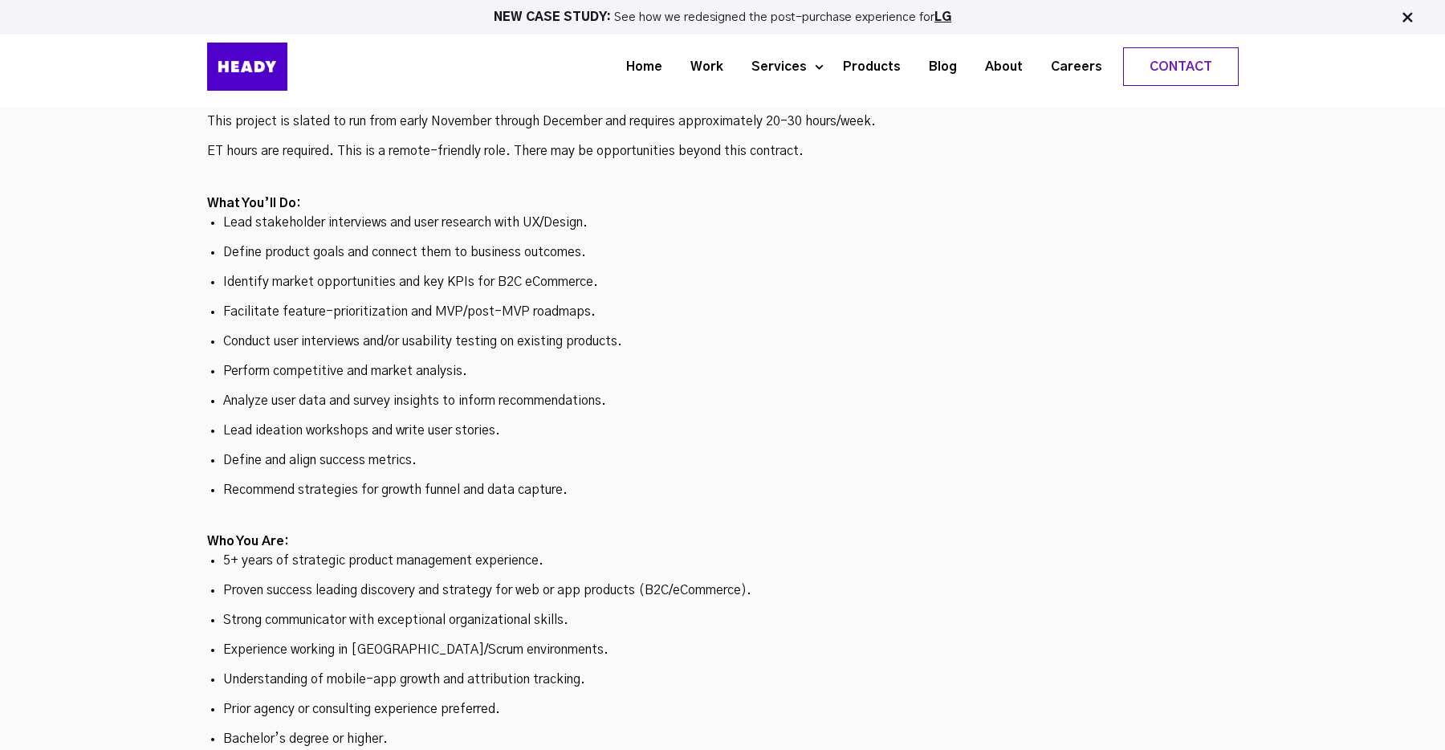
click at [420, 285] on ul "Lead stakeholder interviews and user research with UX/Design. Define product go…" at bounding box center [723, 356] width 1032 height 284
drag, startPoint x: 436, startPoint y: 223, endPoint x: 436, endPoint y: 282, distance: 58.6
click at [436, 282] on ul "Lead stakeholder interviews and user research with UX/Design. Define product go…" at bounding box center [723, 356] width 1032 height 284
drag, startPoint x: 370, startPoint y: 204, endPoint x: 340, endPoint y: 265, distance: 67.9
click at [350, 248] on ul "Lead stakeholder interviews and user research with UX/Design. Define product go…" at bounding box center [723, 356] width 1032 height 284
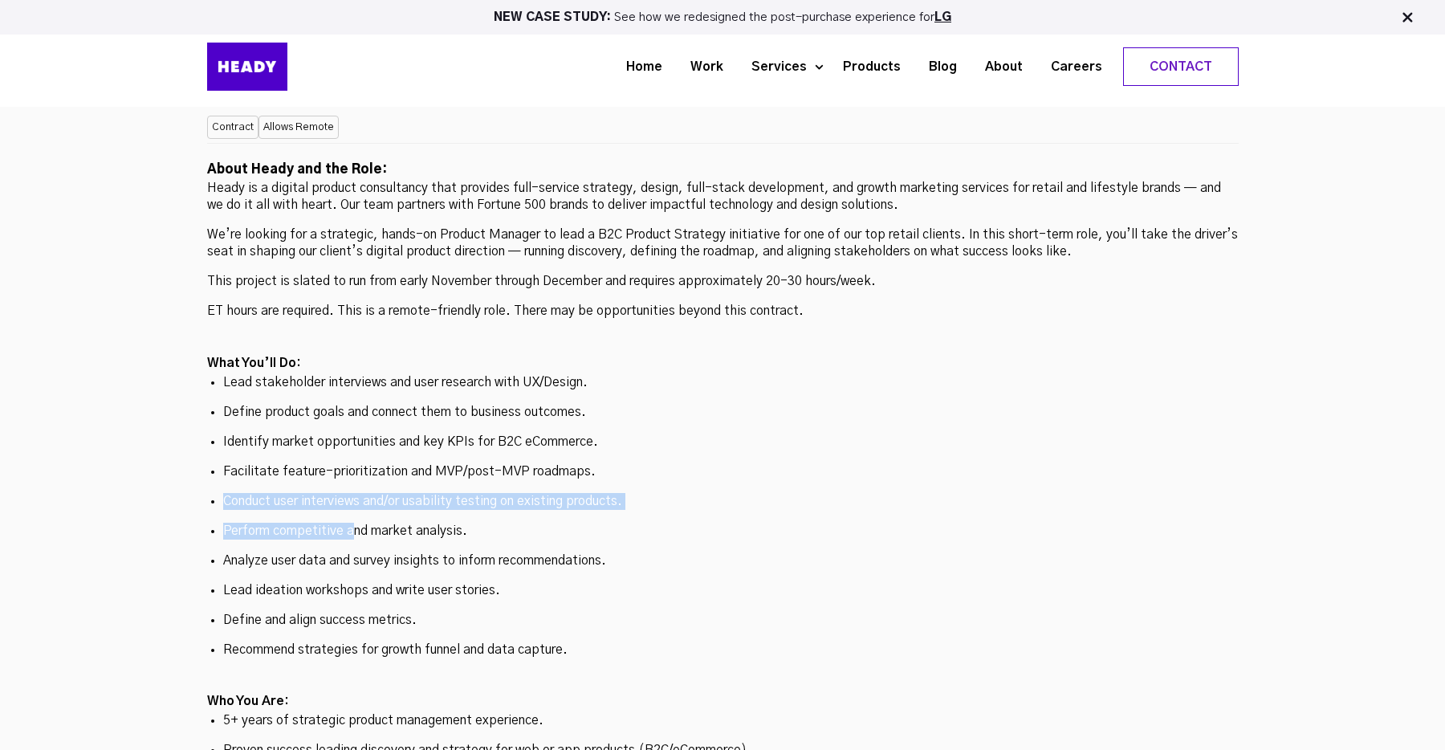
scroll to position [4208, 0]
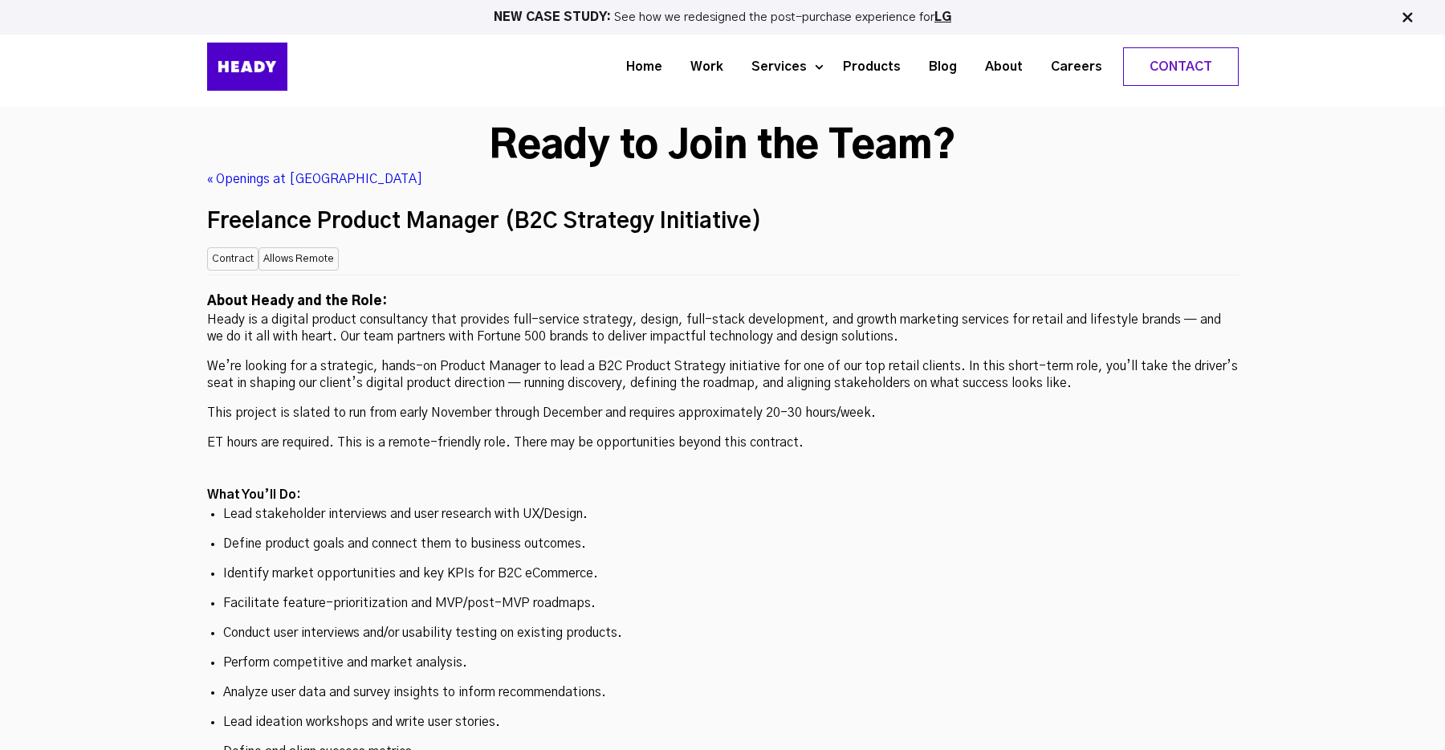
click at [324, 485] on h2 "What You’ll Do:" at bounding box center [723, 495] width 1032 height 21
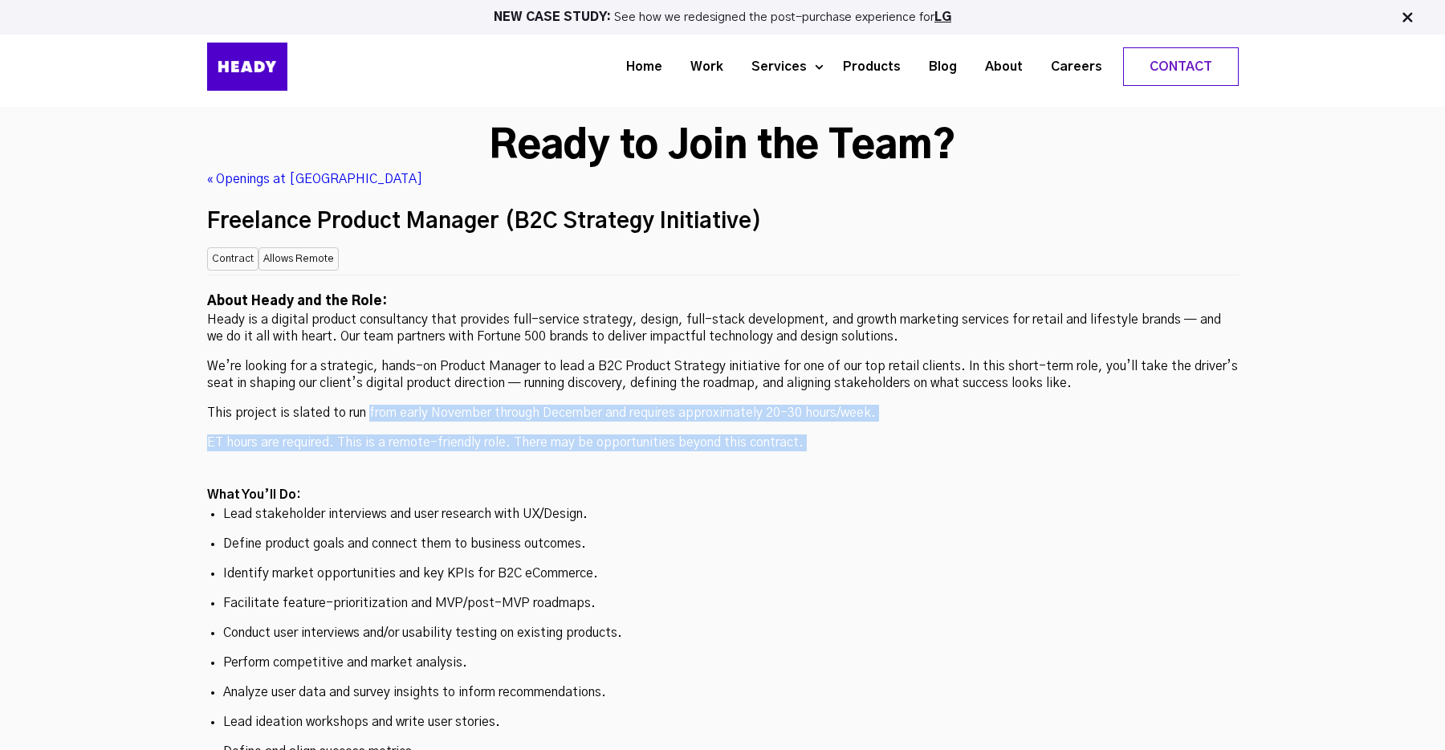
drag, startPoint x: 367, startPoint y: 294, endPoint x: 365, endPoint y: 347, distance: 53.1
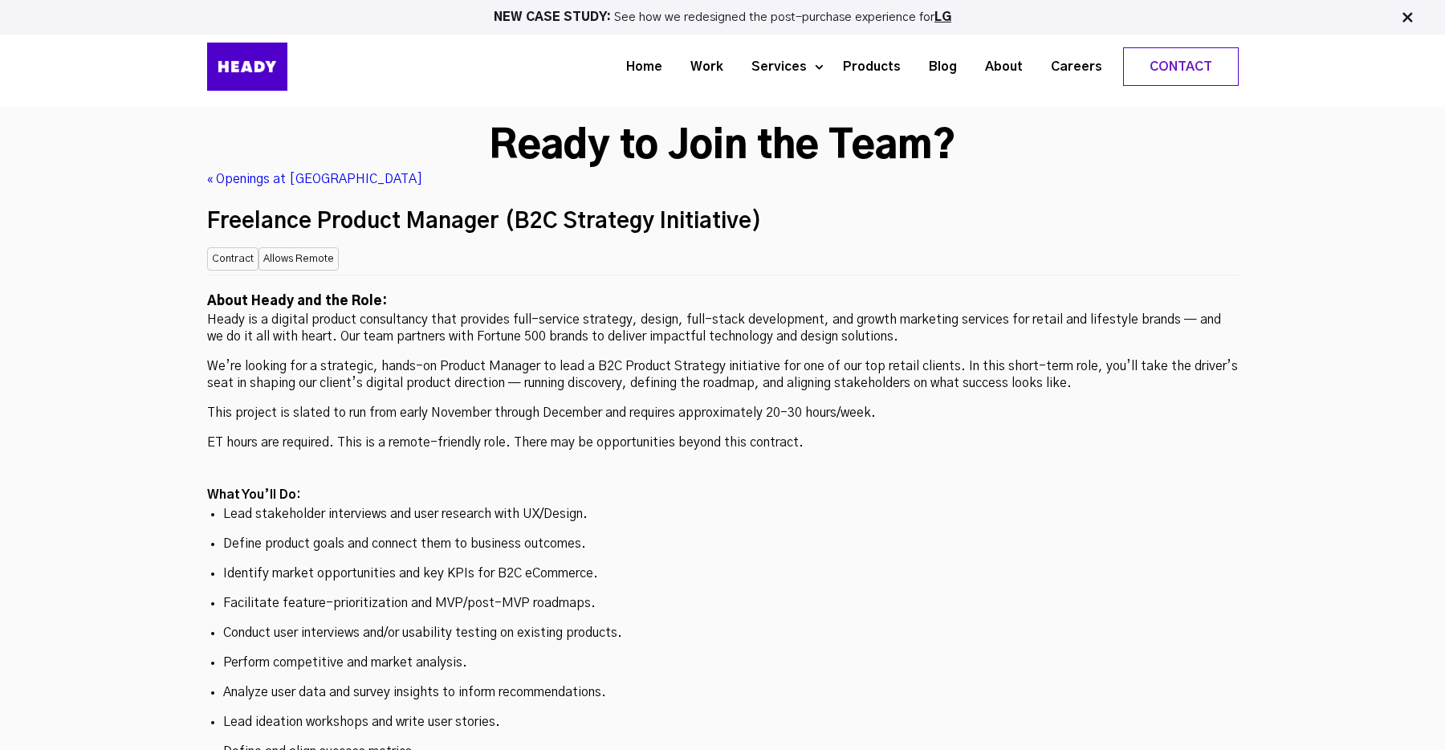
click at [355, 405] on p "This project is slated to run from early November through December and requires…" at bounding box center [723, 413] width 1032 height 17
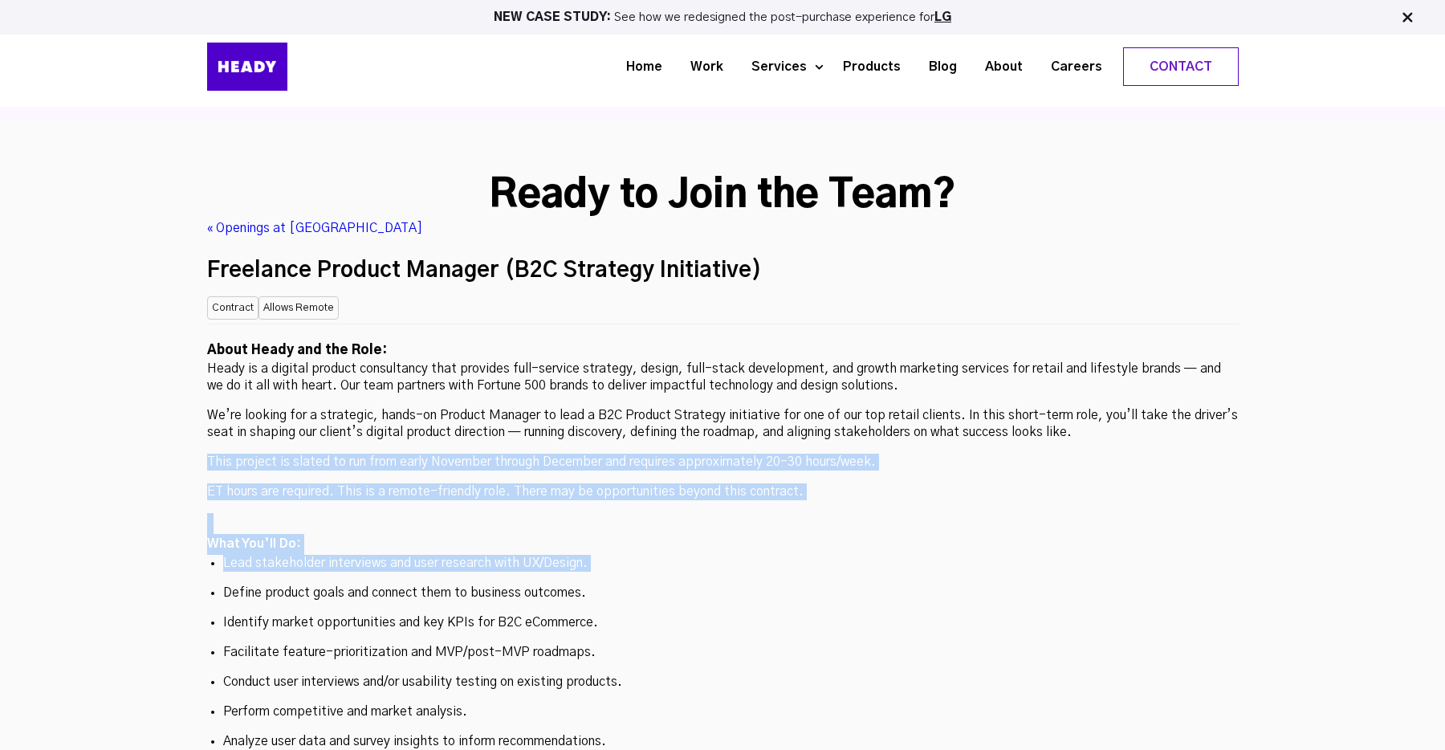
drag, startPoint x: 501, startPoint y: 328, endPoint x: 494, endPoint y: 462, distance: 134.3
click at [494, 585] on p "Define product goals and connect them to business outcomes." at bounding box center [723, 593] width 1000 height 17
